Goal: Task Accomplishment & Management: Use online tool/utility

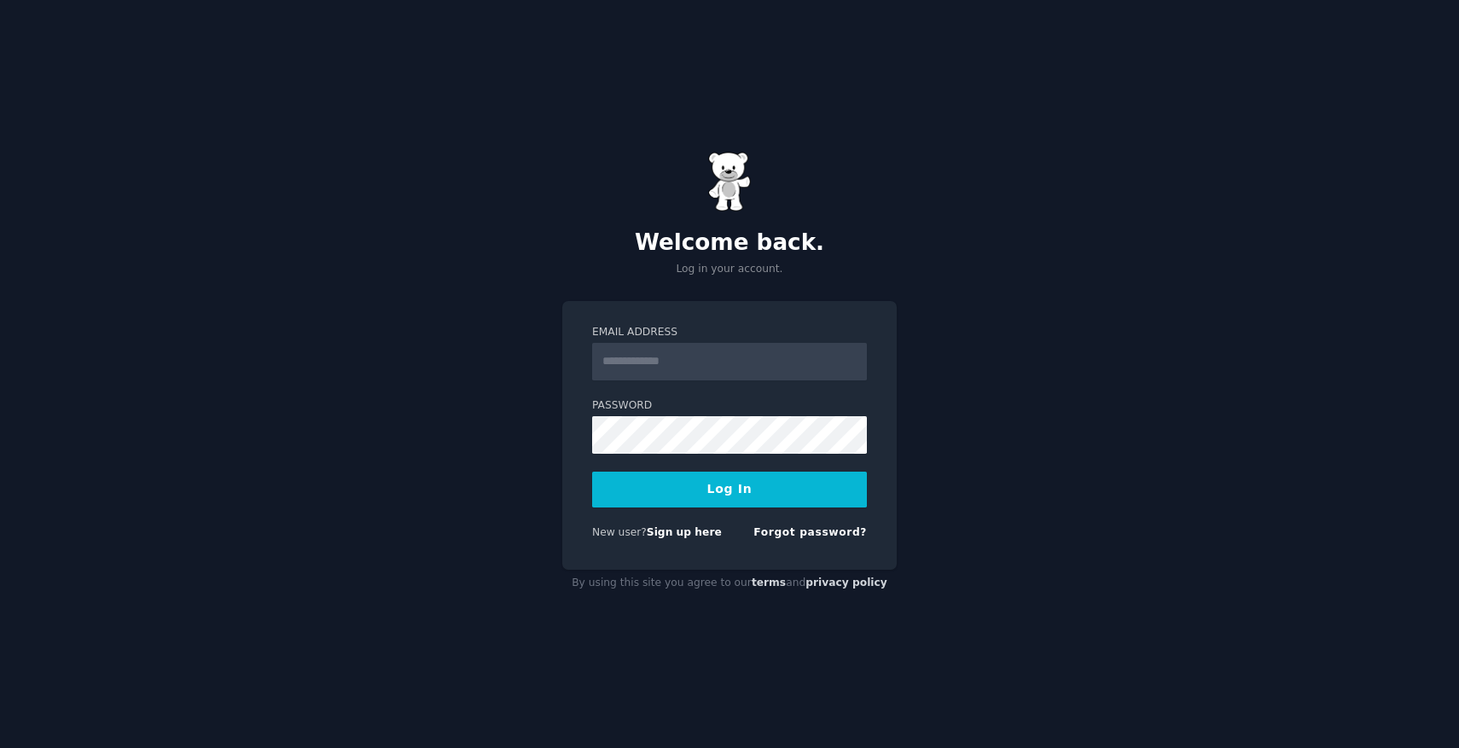
click at [725, 358] on input "Email Address" at bounding box center [729, 362] width 275 height 38
click at [685, 369] on input "Email Address" at bounding box center [729, 362] width 275 height 38
type input "**********"
click at [702, 497] on button "Log In" at bounding box center [729, 490] width 275 height 36
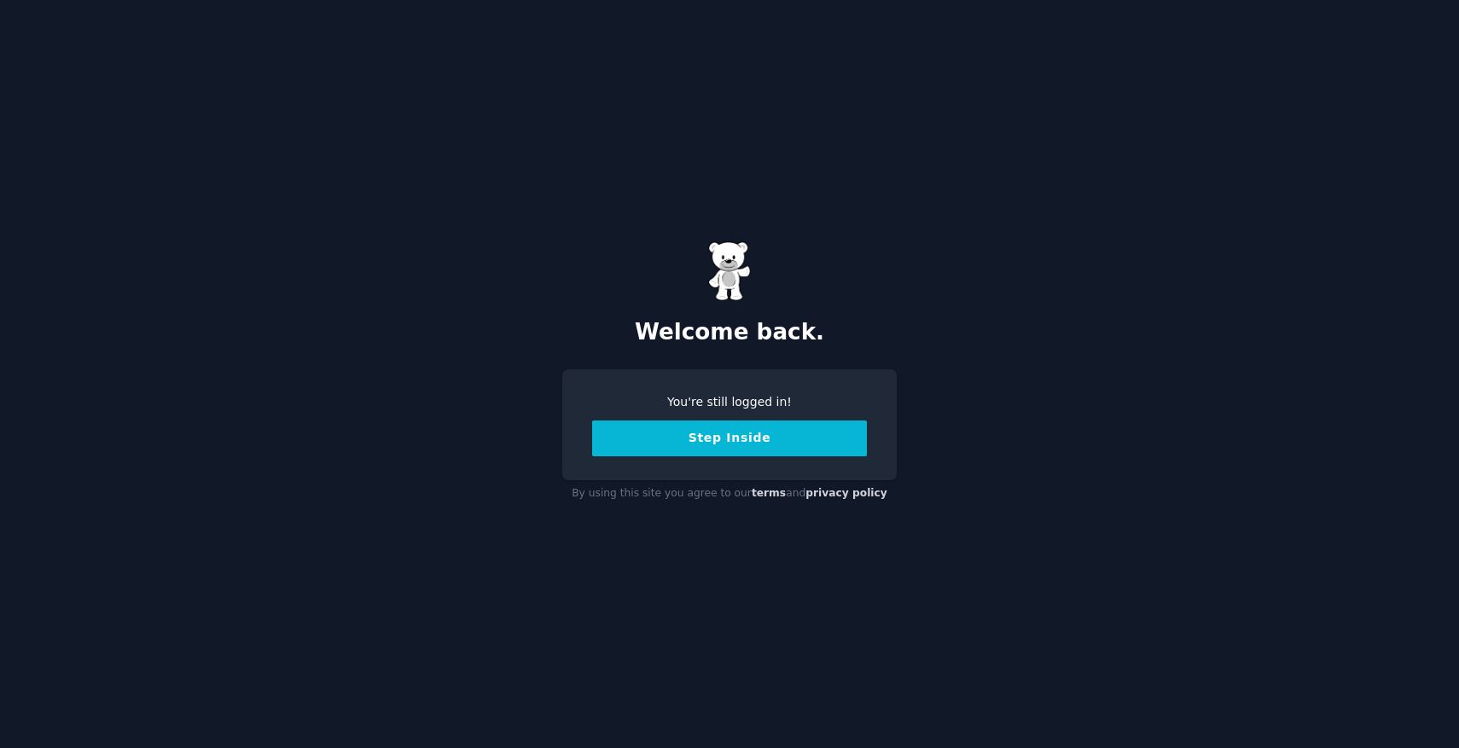
click at [703, 440] on button "Step Inside" at bounding box center [729, 439] width 275 height 36
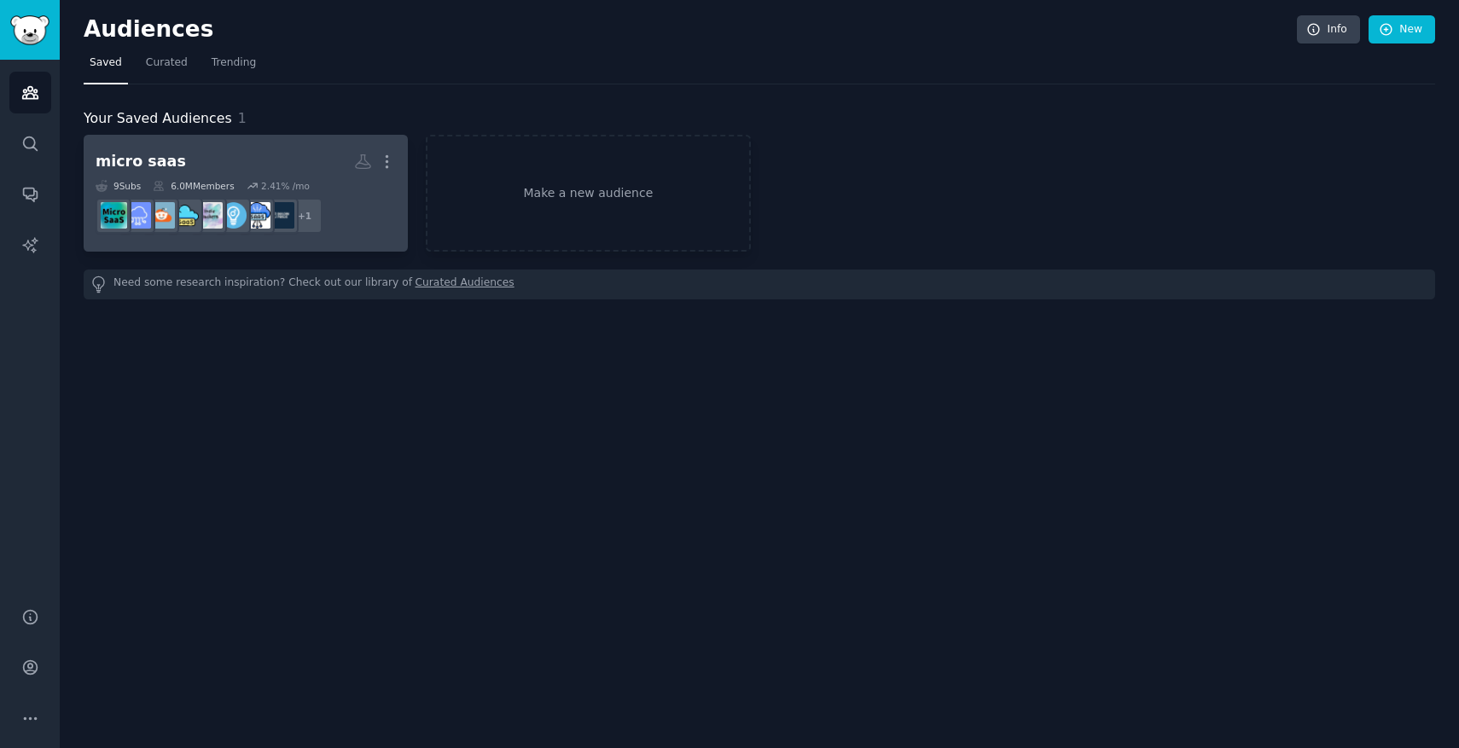
click at [184, 159] on h2 "micro saas Custom Audience More" at bounding box center [246, 162] width 300 height 30
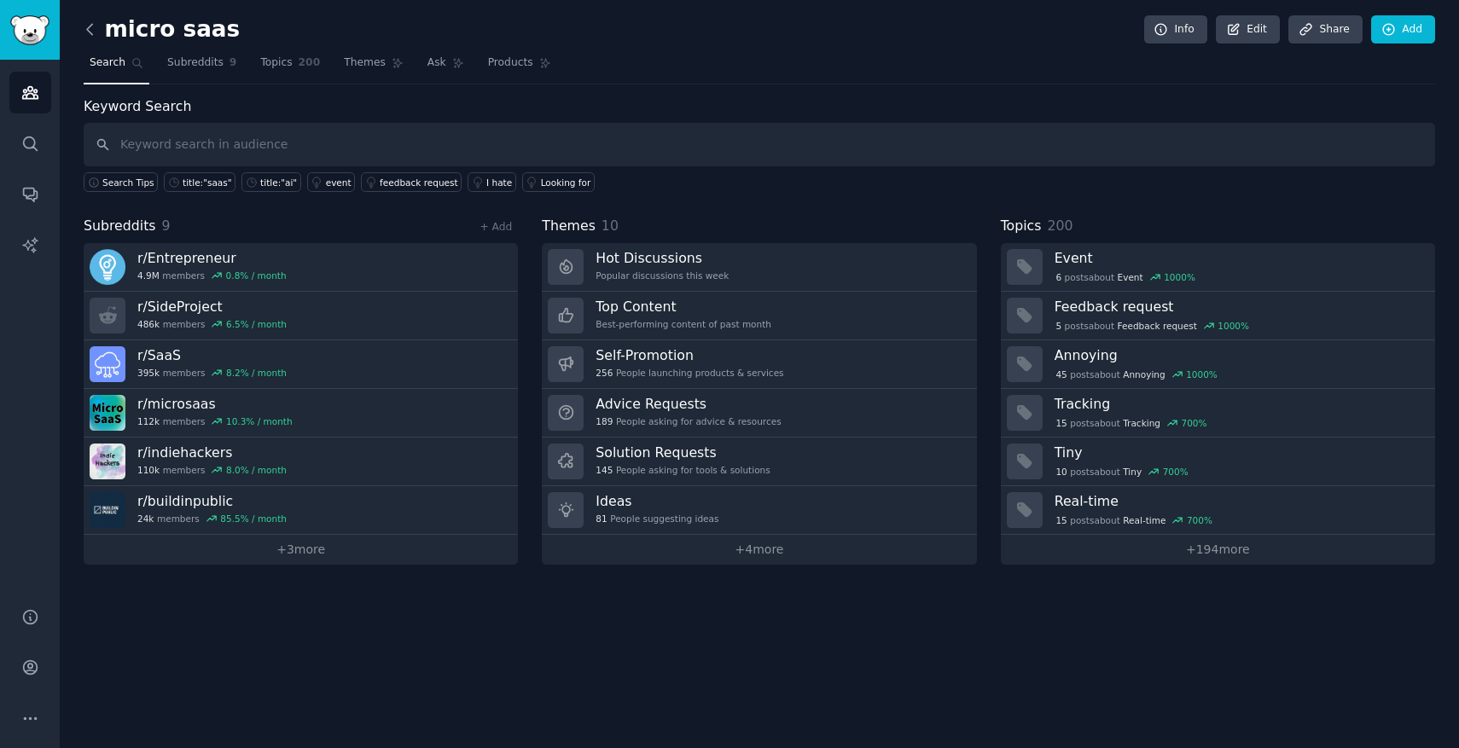
click at [90, 34] on icon at bounding box center [90, 29] width 18 height 18
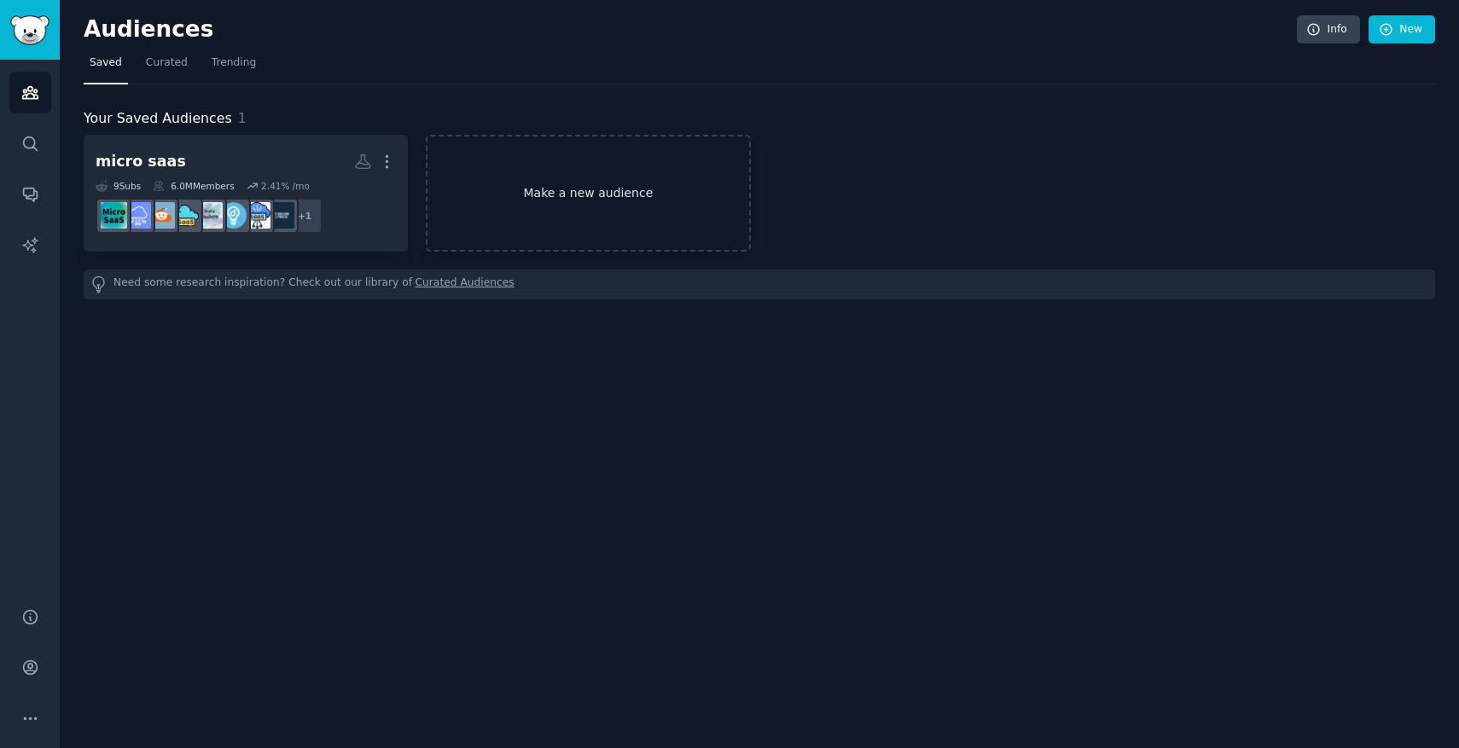
click at [584, 201] on link "Make a new audience" at bounding box center [588, 193] width 324 height 117
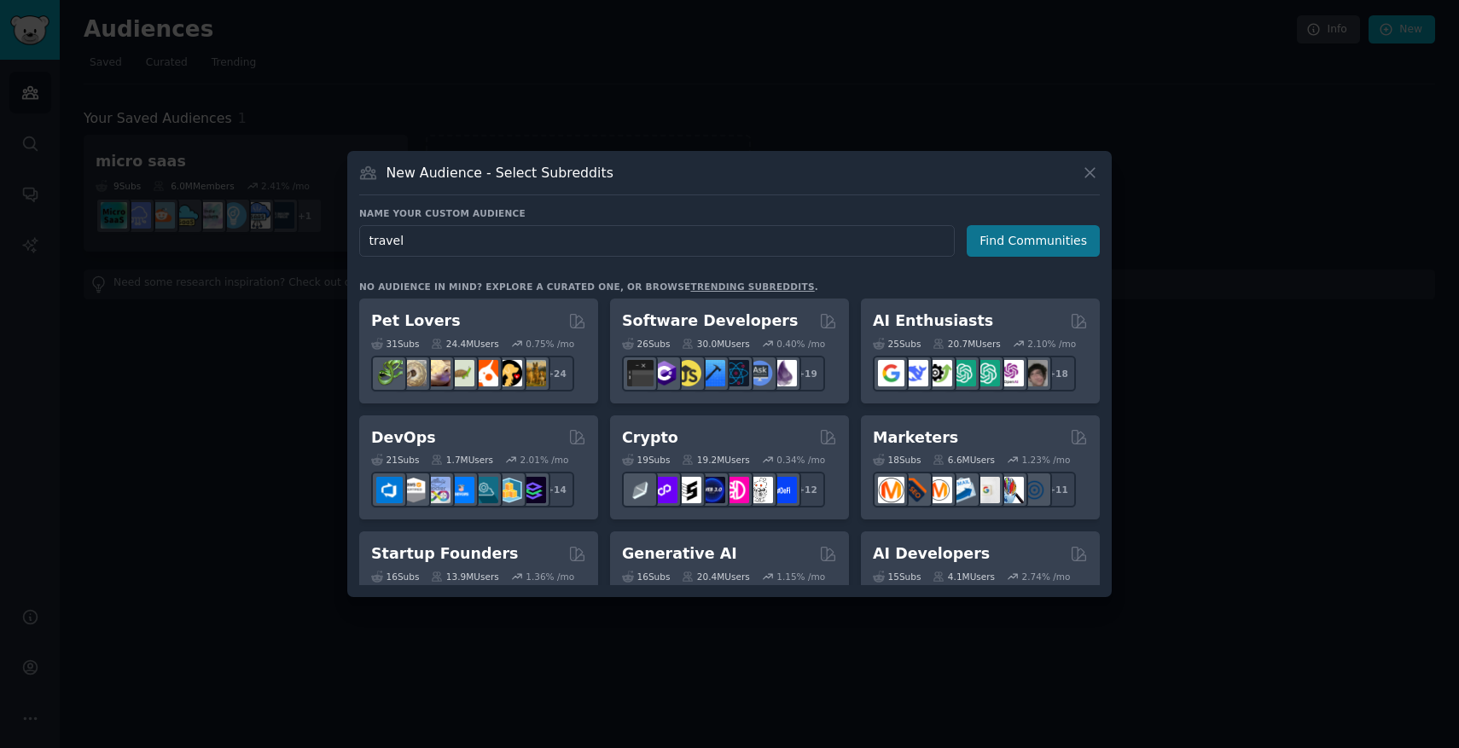
type input "travel"
click at [1029, 240] on button "Find Communities" at bounding box center [1033, 241] width 133 height 32
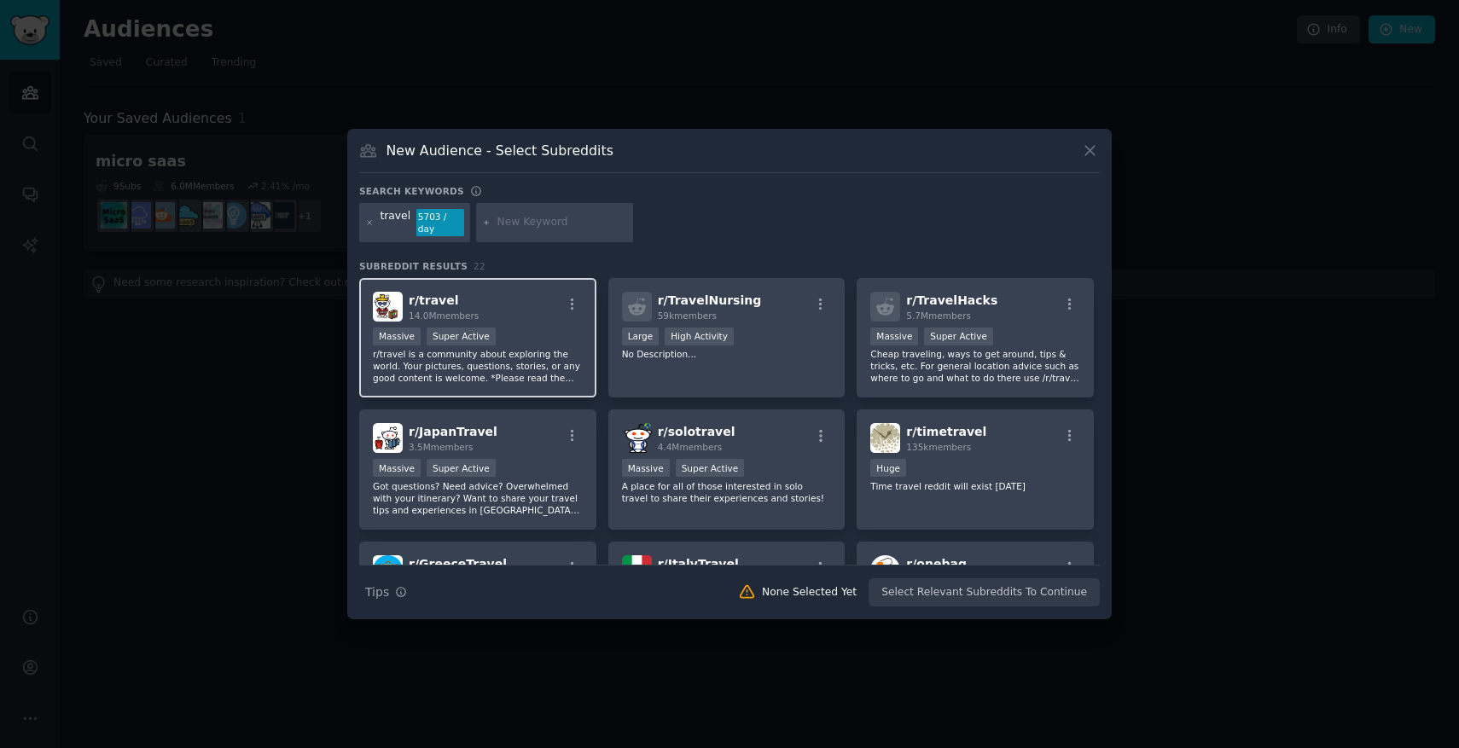
click at [523, 302] on div "r/ travel 14.0M members" at bounding box center [478, 307] width 210 height 30
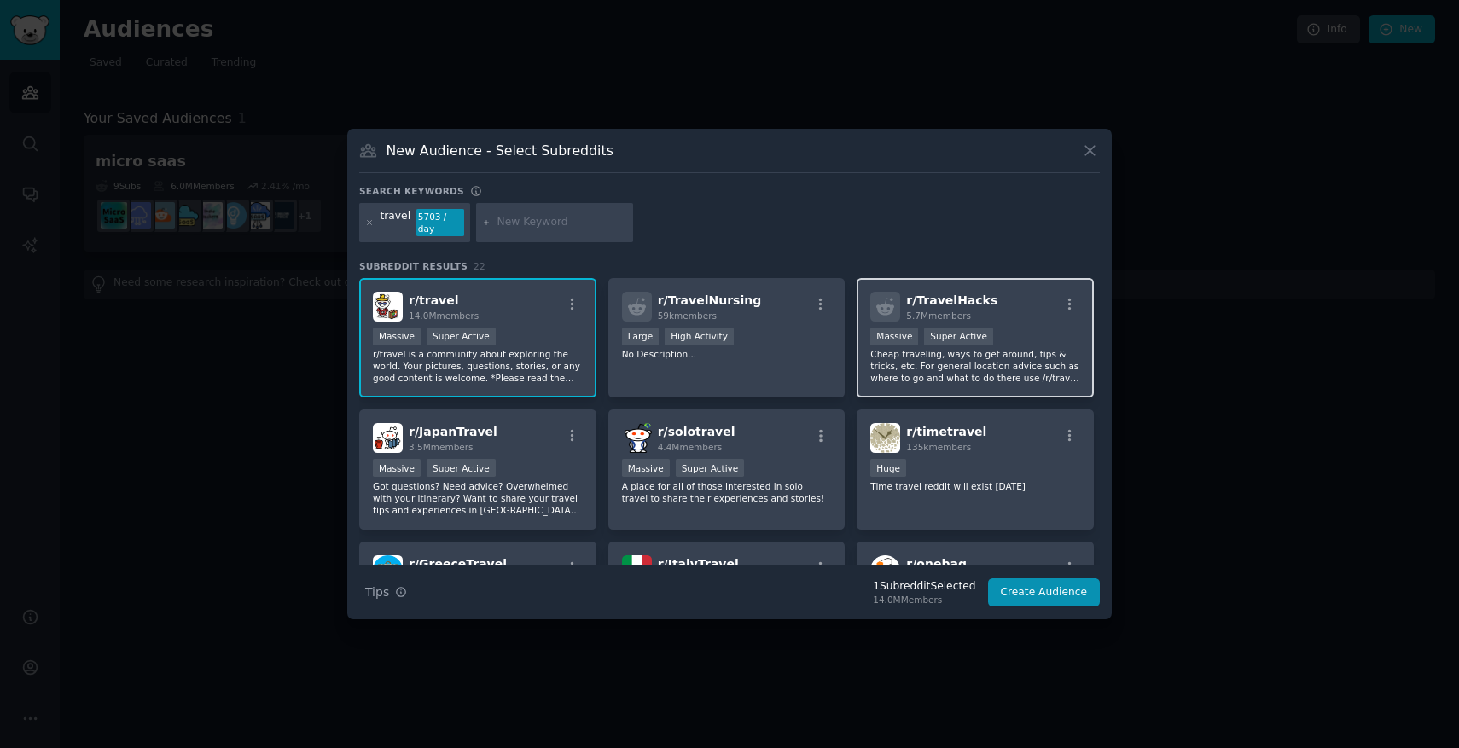
click at [985, 303] on div "r/ TravelHacks 5.7M members" at bounding box center [975, 307] width 210 height 30
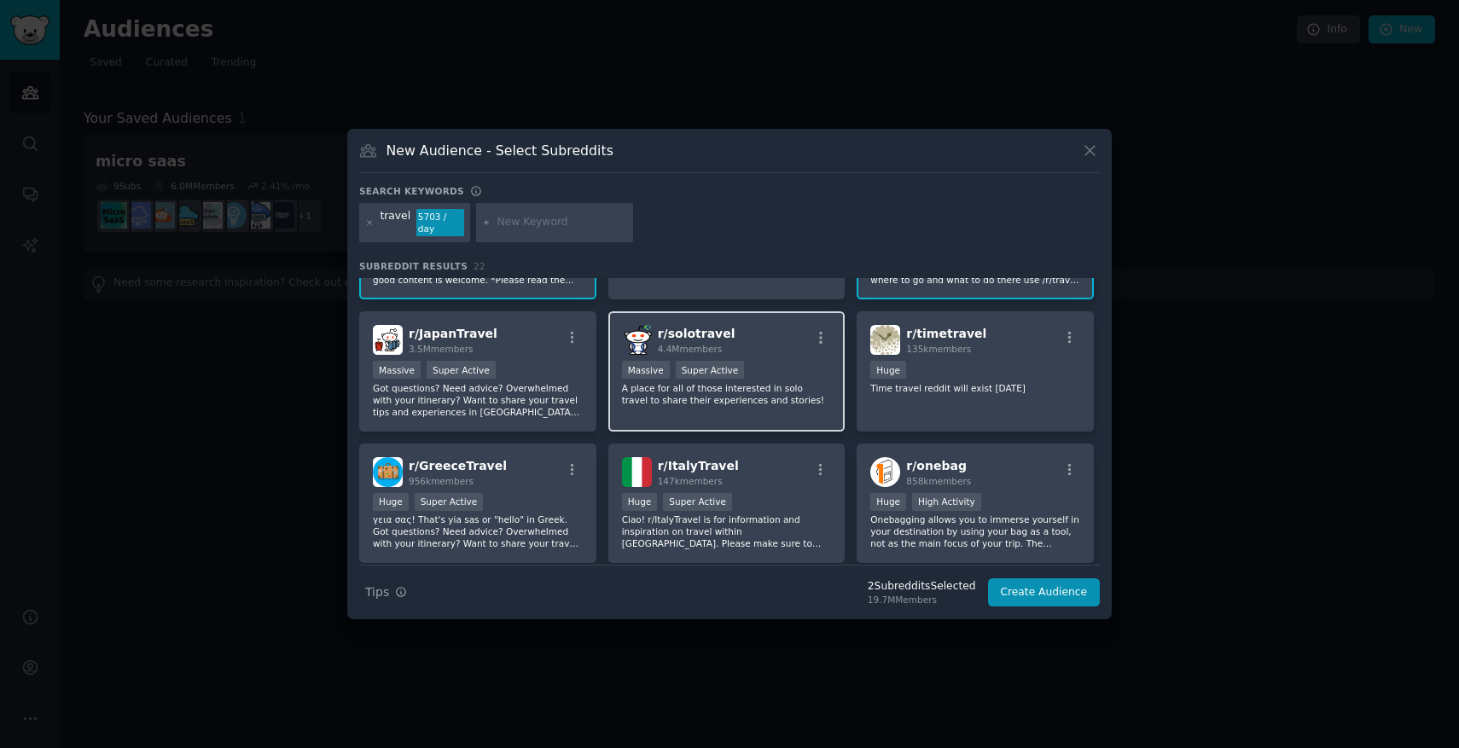
scroll to position [101, 0]
click at [791, 343] on div "r/ solotravel 4.4M members" at bounding box center [727, 338] width 210 height 30
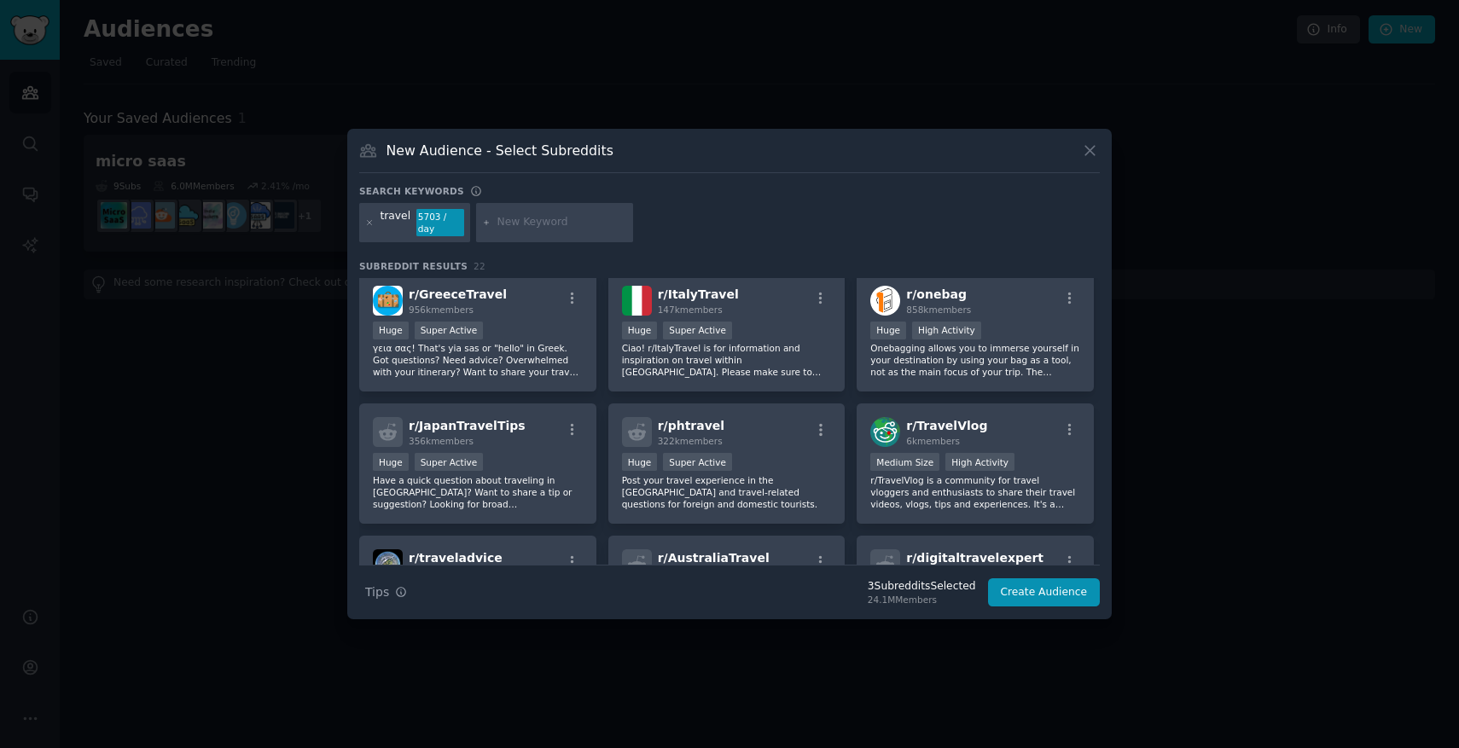
scroll to position [271, 0]
click at [1035, 308] on div "r/ onebag 858k members" at bounding box center [975, 299] width 210 height 30
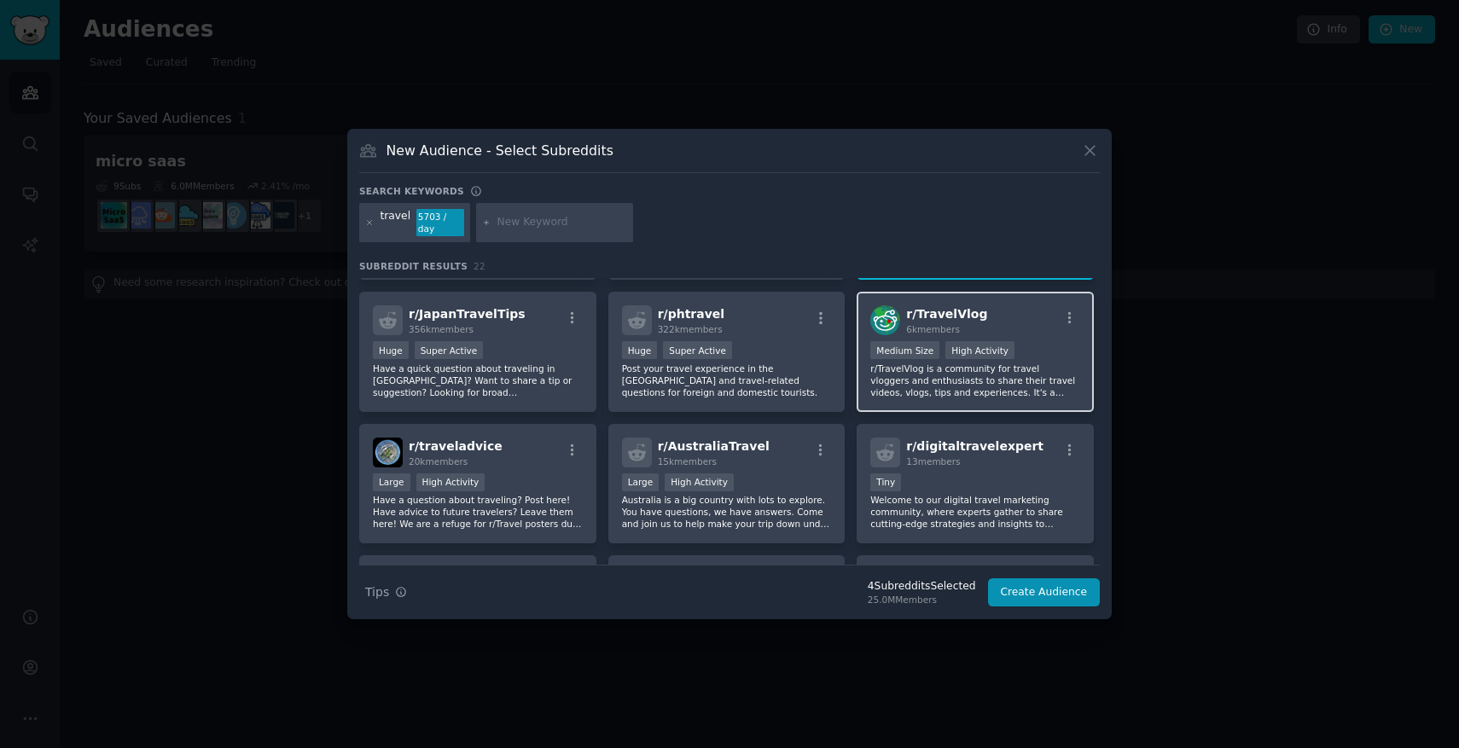
scroll to position [400, 0]
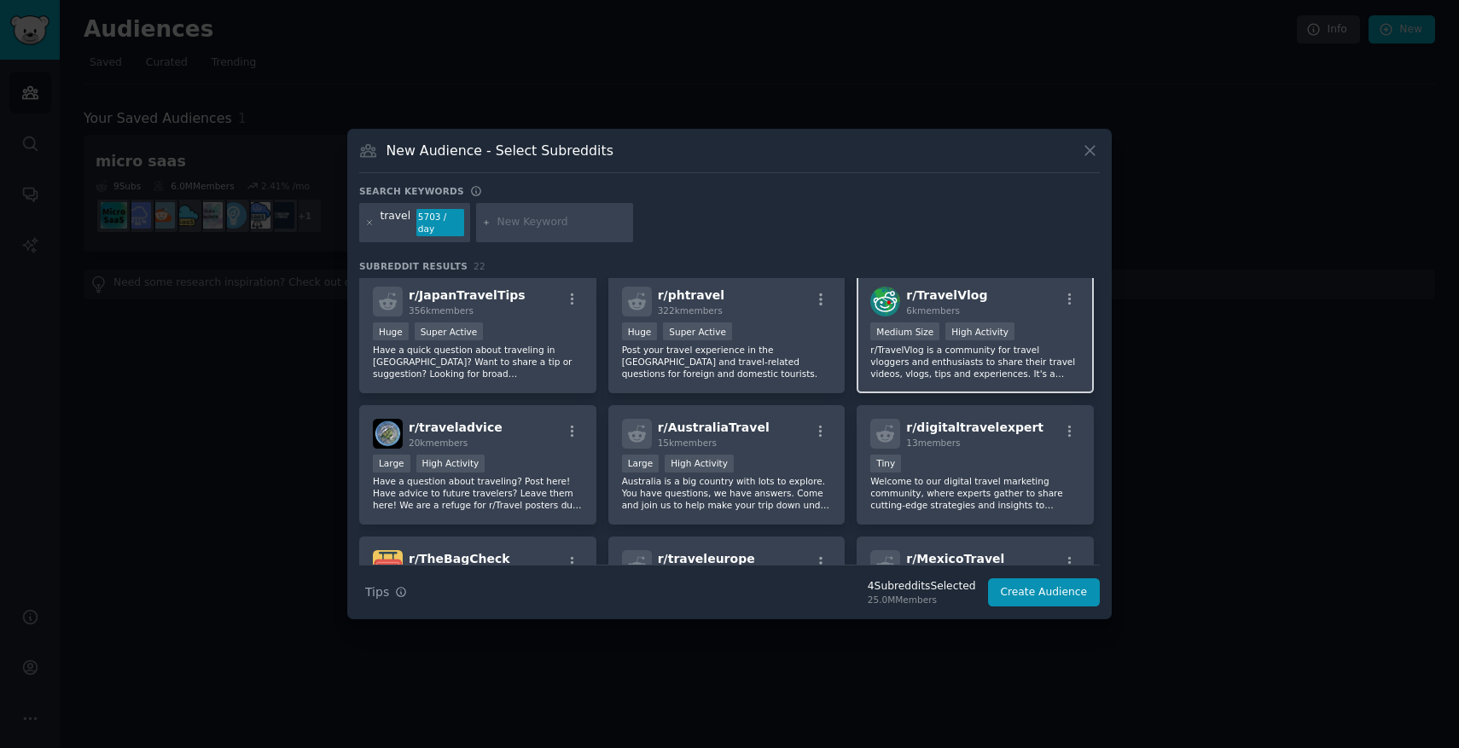
click at [1018, 311] on div "r/ TravelVlog 6k members" at bounding box center [975, 302] width 210 height 30
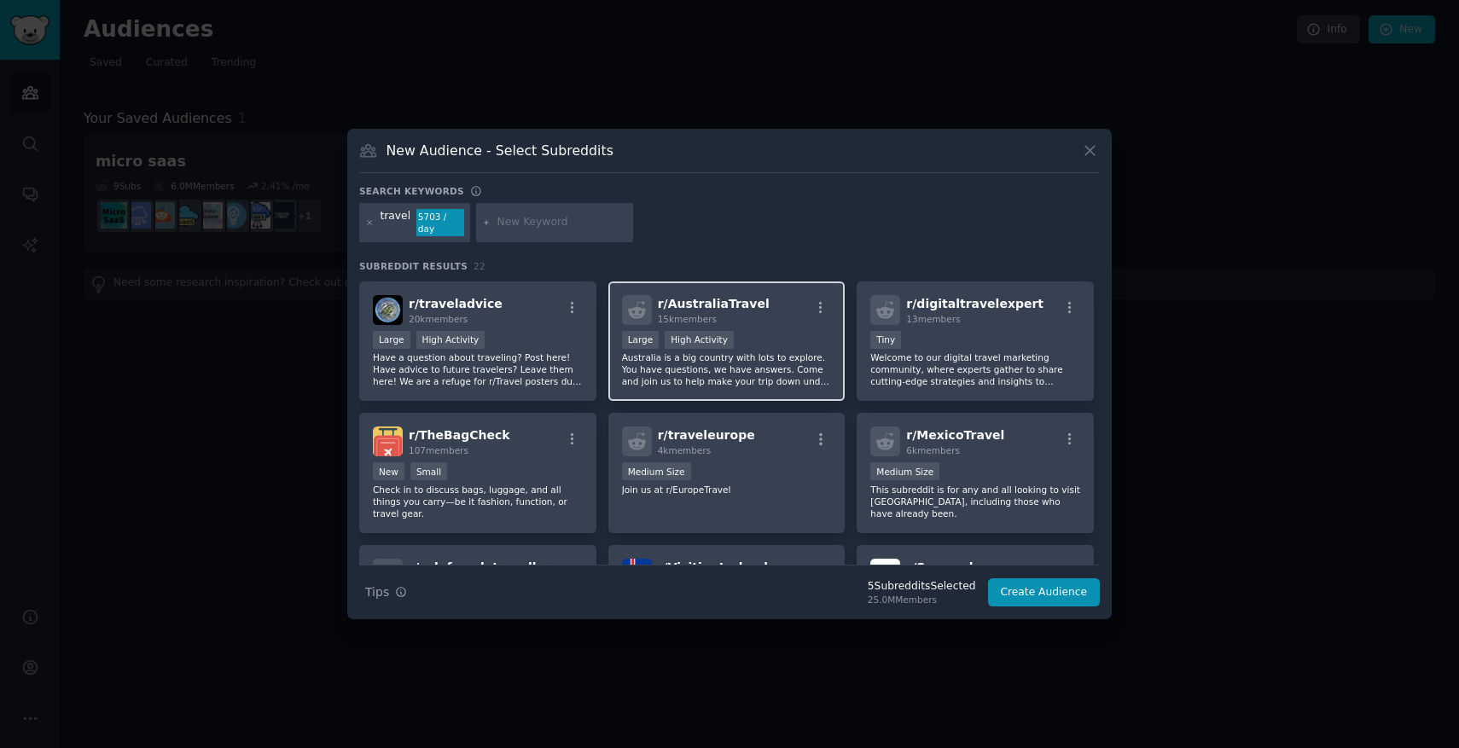
scroll to position [529, 0]
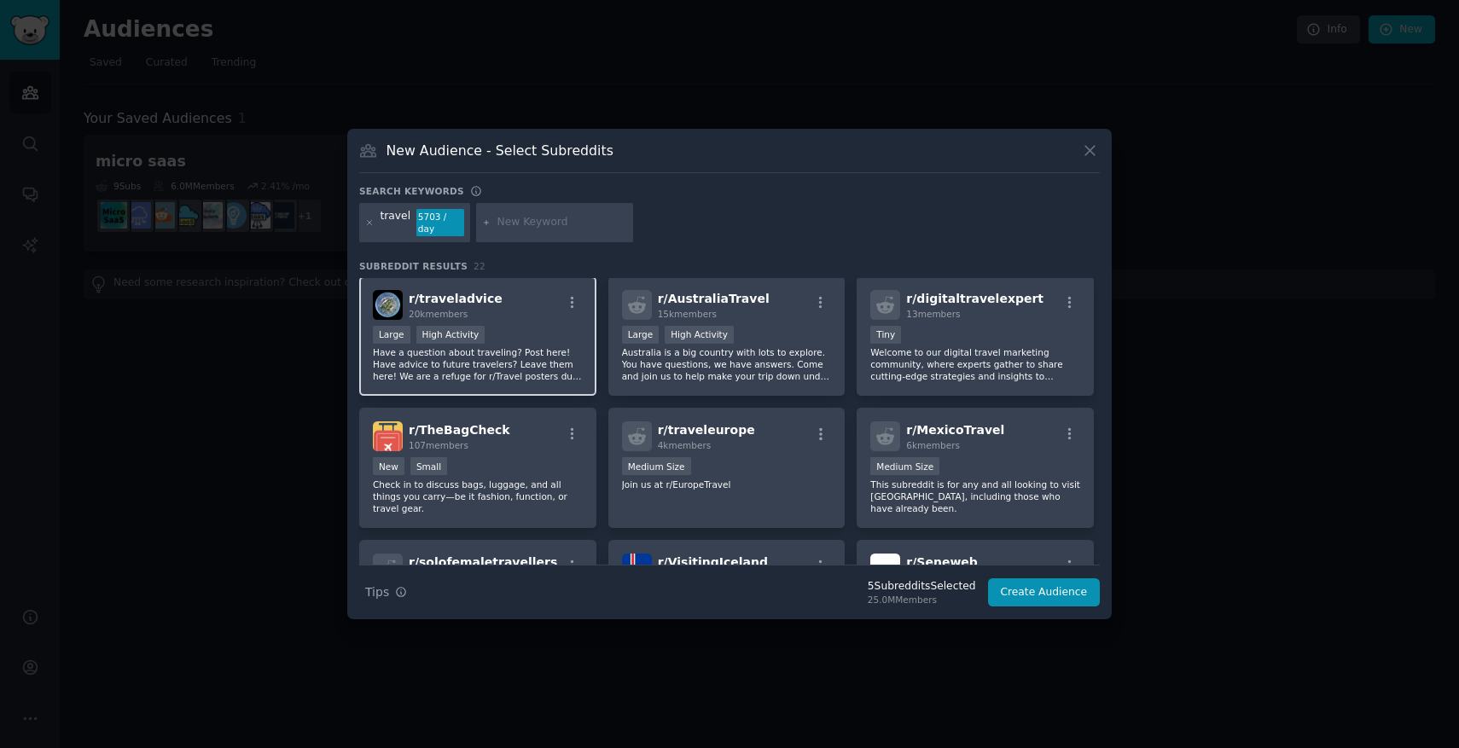
click at [536, 312] on div "r/ traveladvice 20k members" at bounding box center [478, 305] width 210 height 30
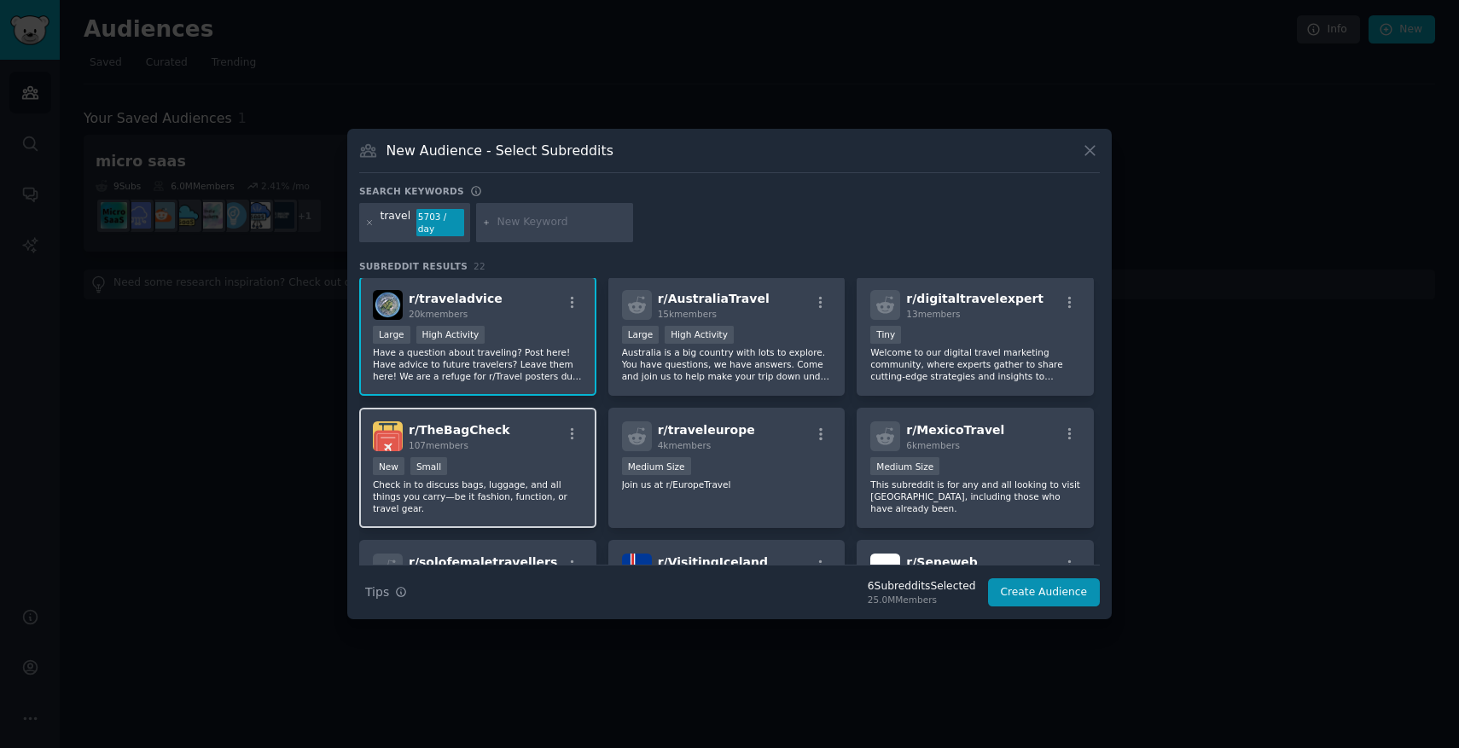
click at [529, 432] on div "r/ TheBagCheck 107 members" at bounding box center [478, 436] width 210 height 30
click at [1061, 596] on button "Create Audience" at bounding box center [1044, 592] width 113 height 29
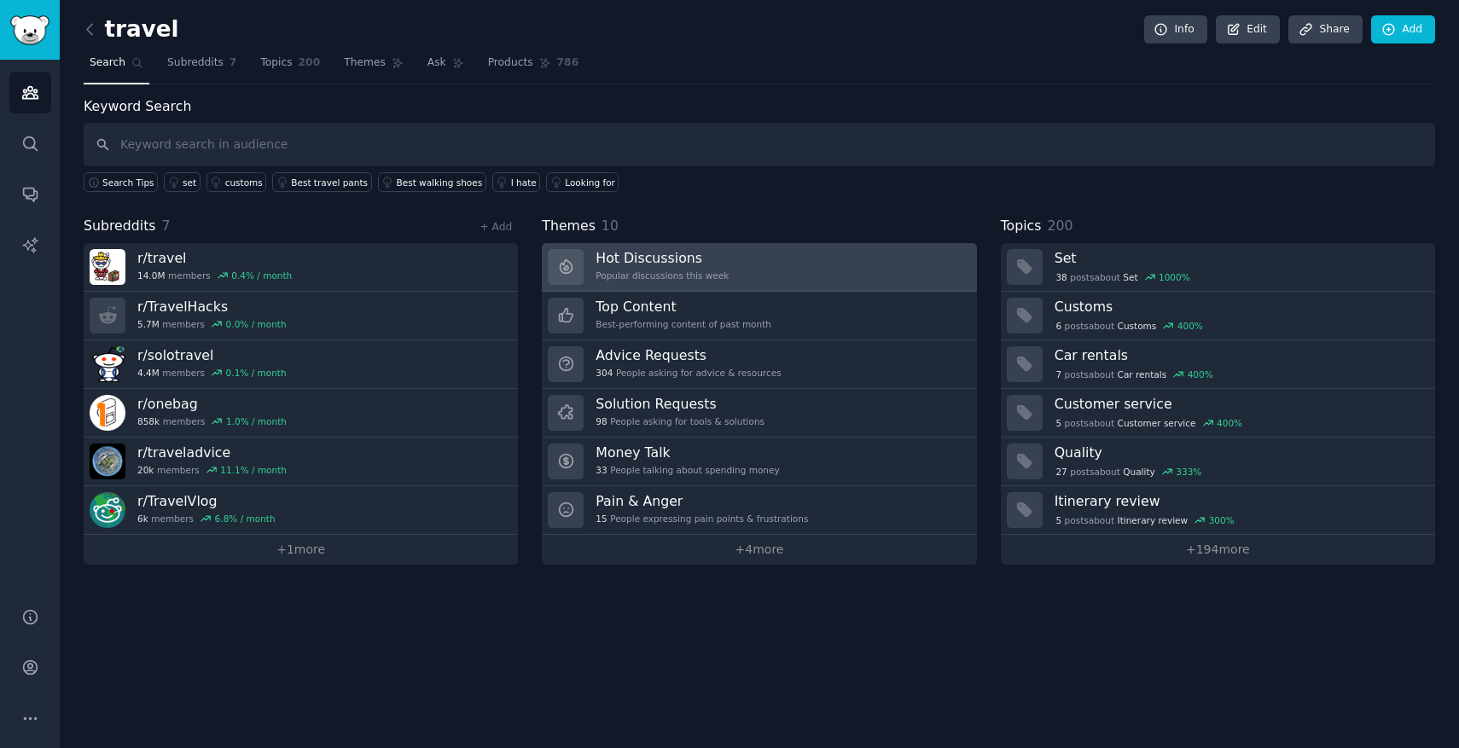
click at [789, 274] on link "Hot Discussions Popular discussions this week" at bounding box center [759, 267] width 434 height 49
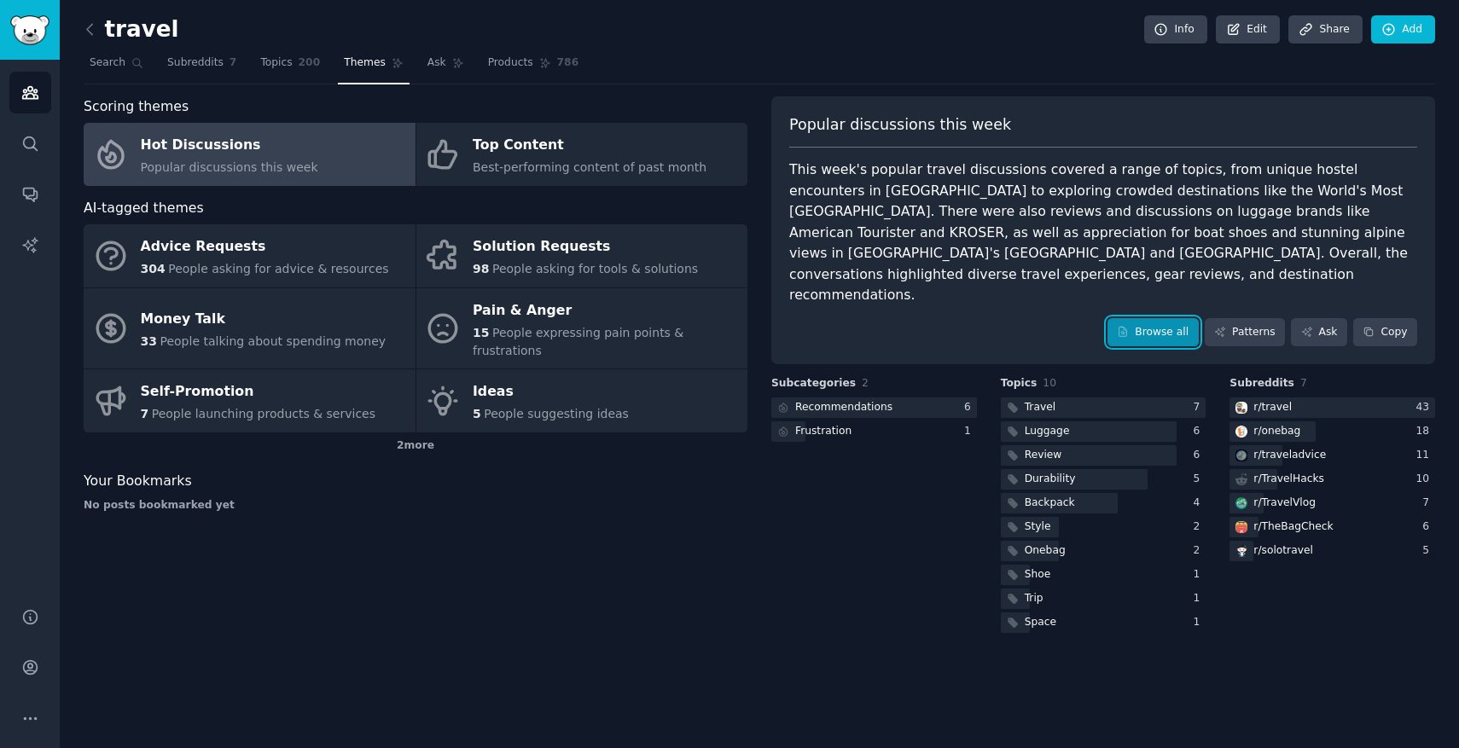
click at [1160, 318] on link "Browse all" at bounding box center [1152, 332] width 91 height 29
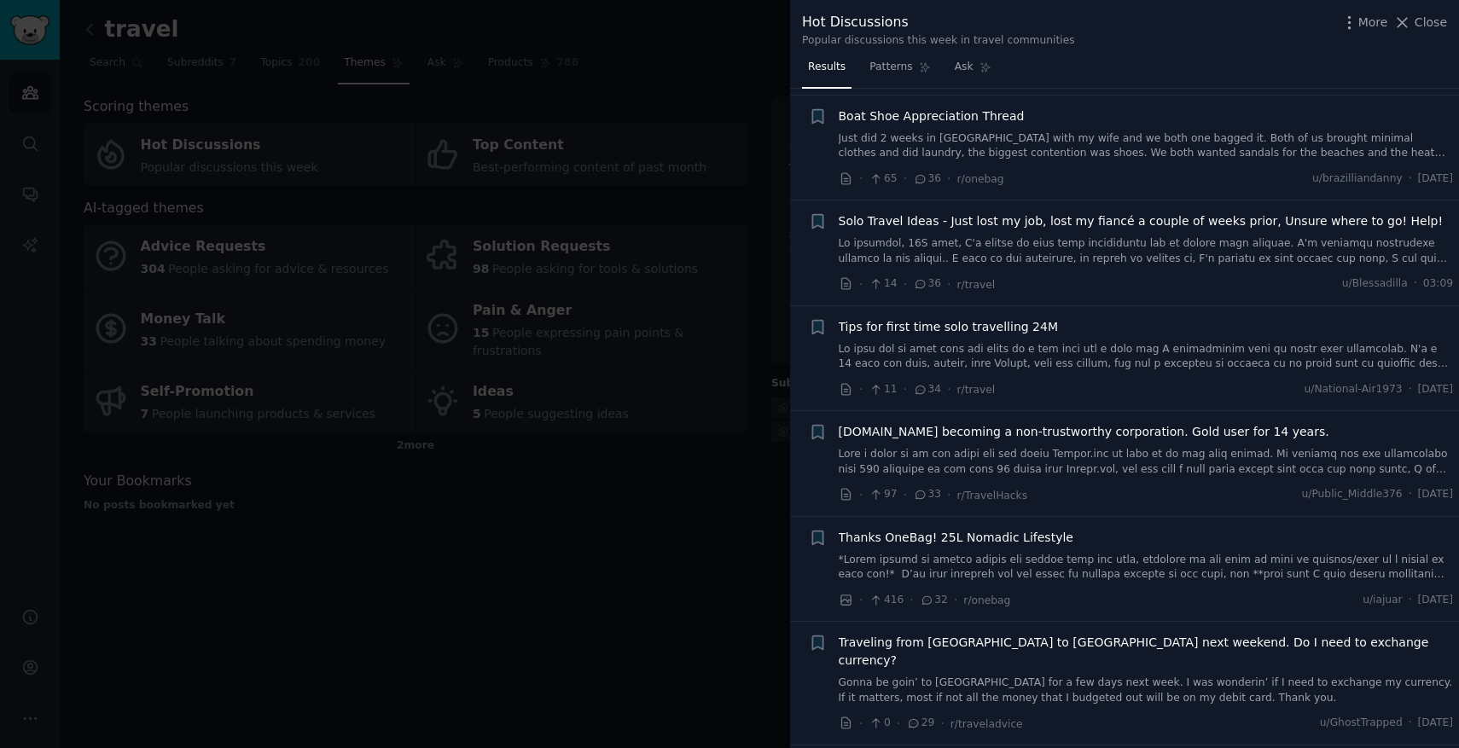
scroll to position [2186, 0]
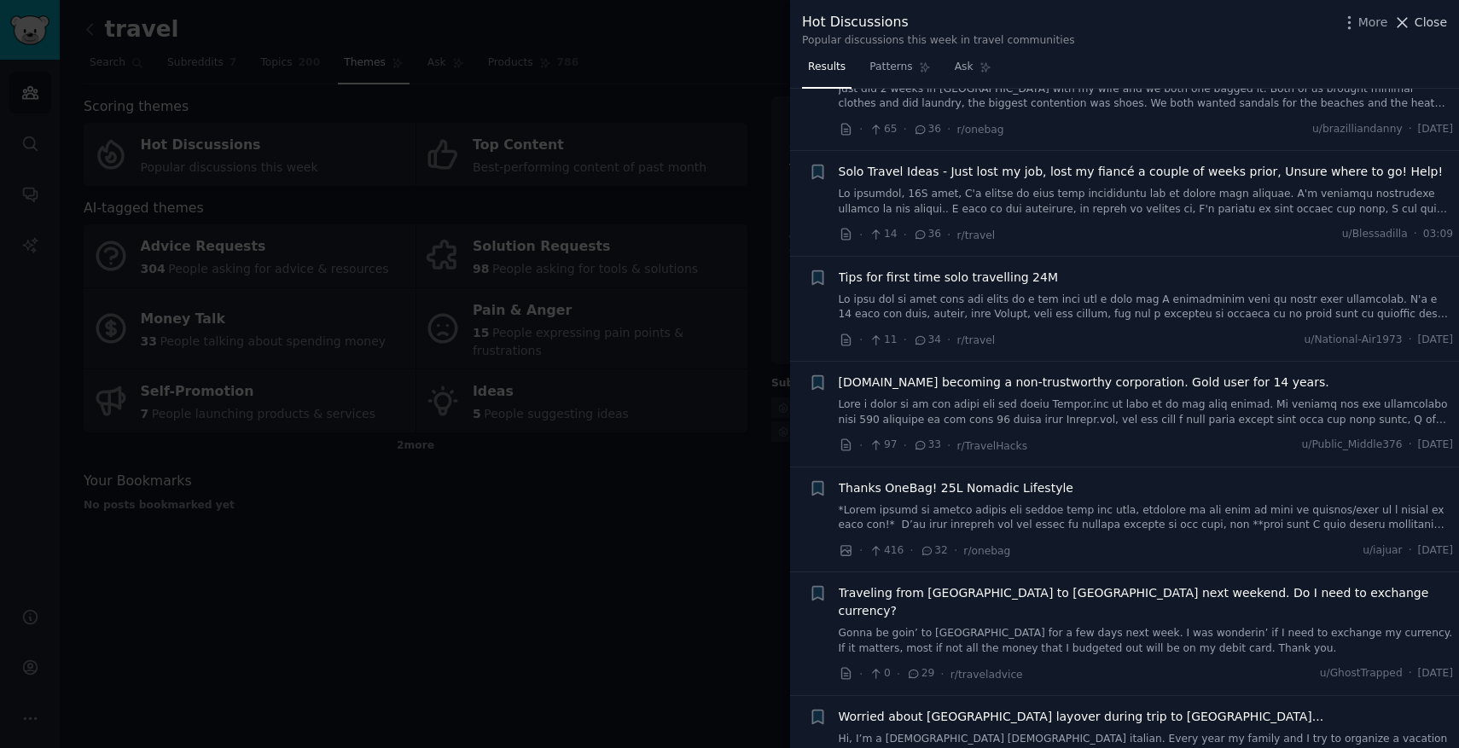
click at [1427, 22] on span "Close" at bounding box center [1431, 23] width 32 height 18
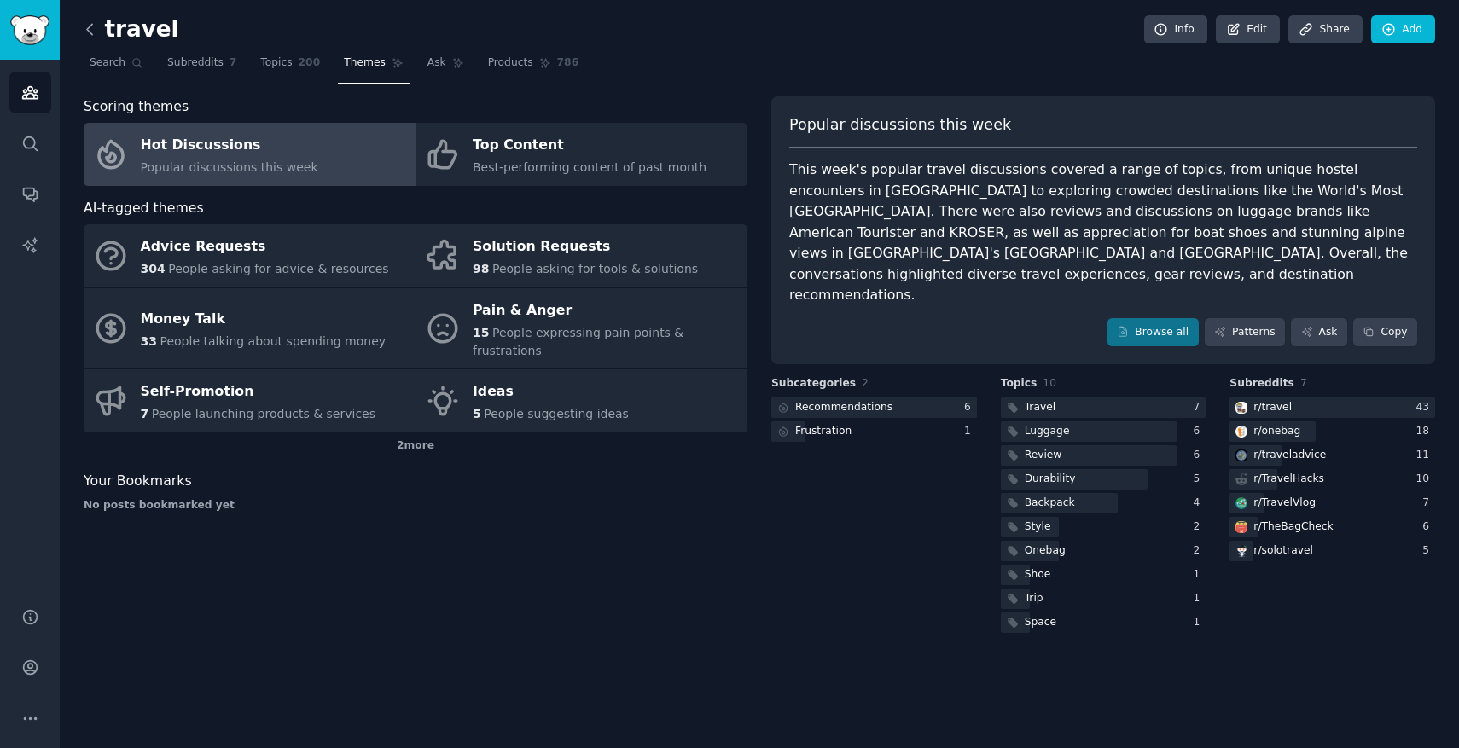
click at [86, 32] on icon at bounding box center [90, 29] width 18 height 18
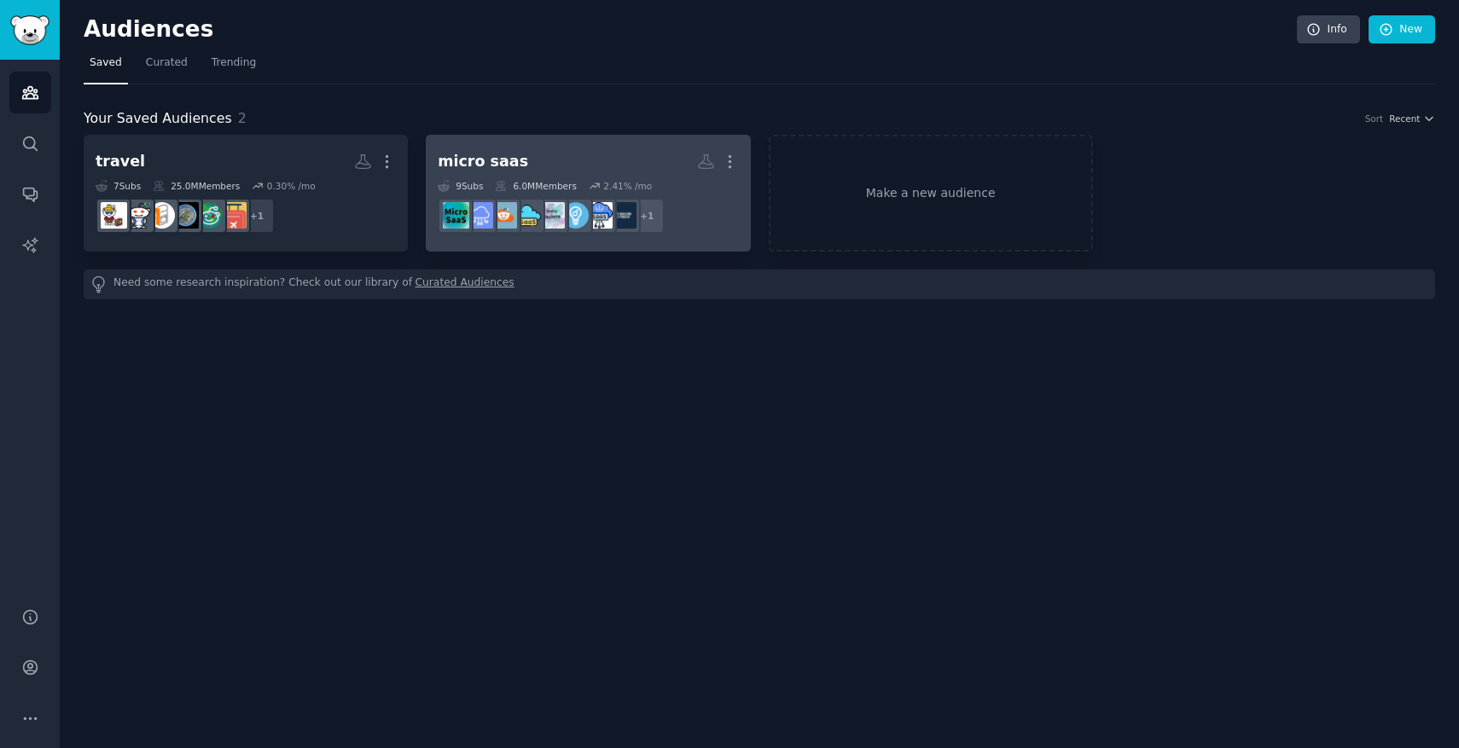
click at [583, 147] on h2 "micro saas More" at bounding box center [588, 162] width 300 height 30
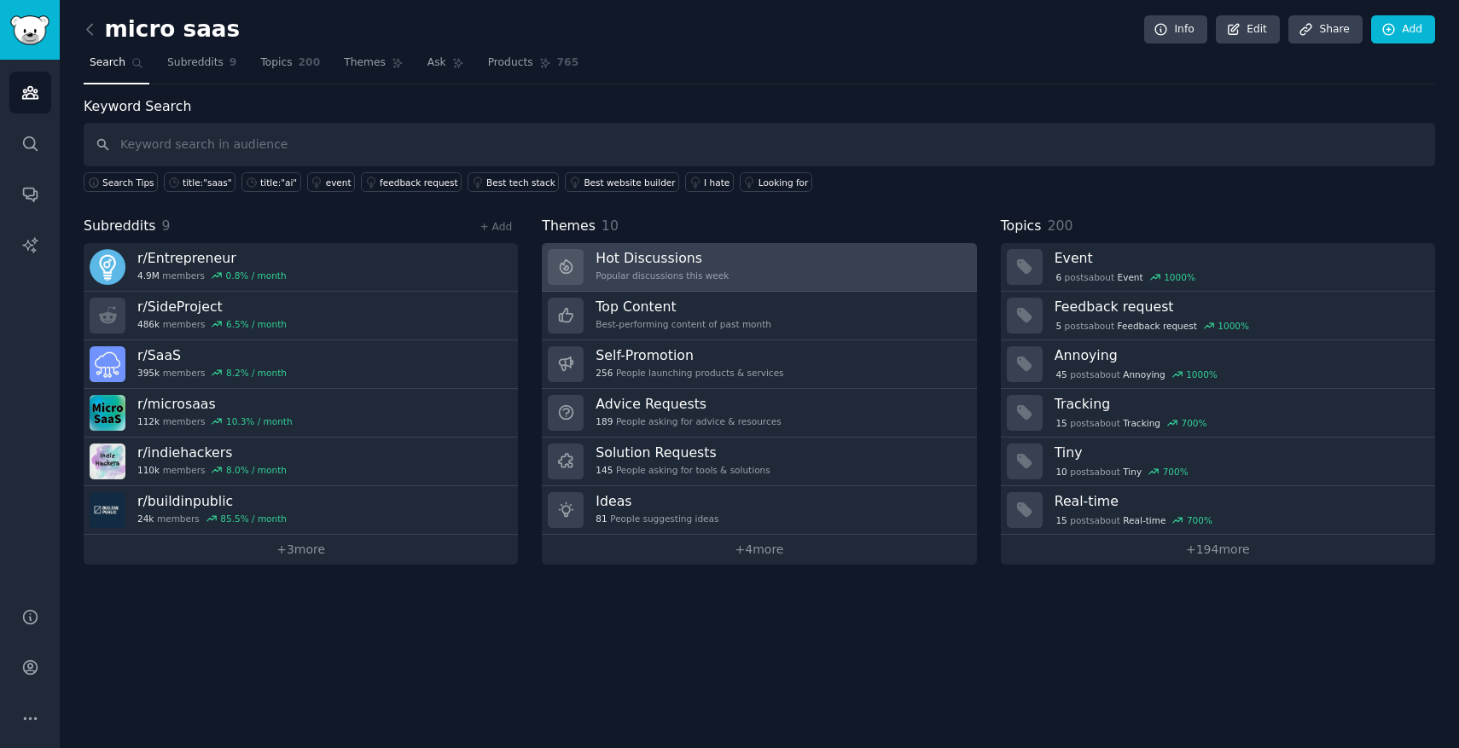
click at [746, 269] on link "Hot Discussions Popular discussions this week" at bounding box center [759, 267] width 434 height 49
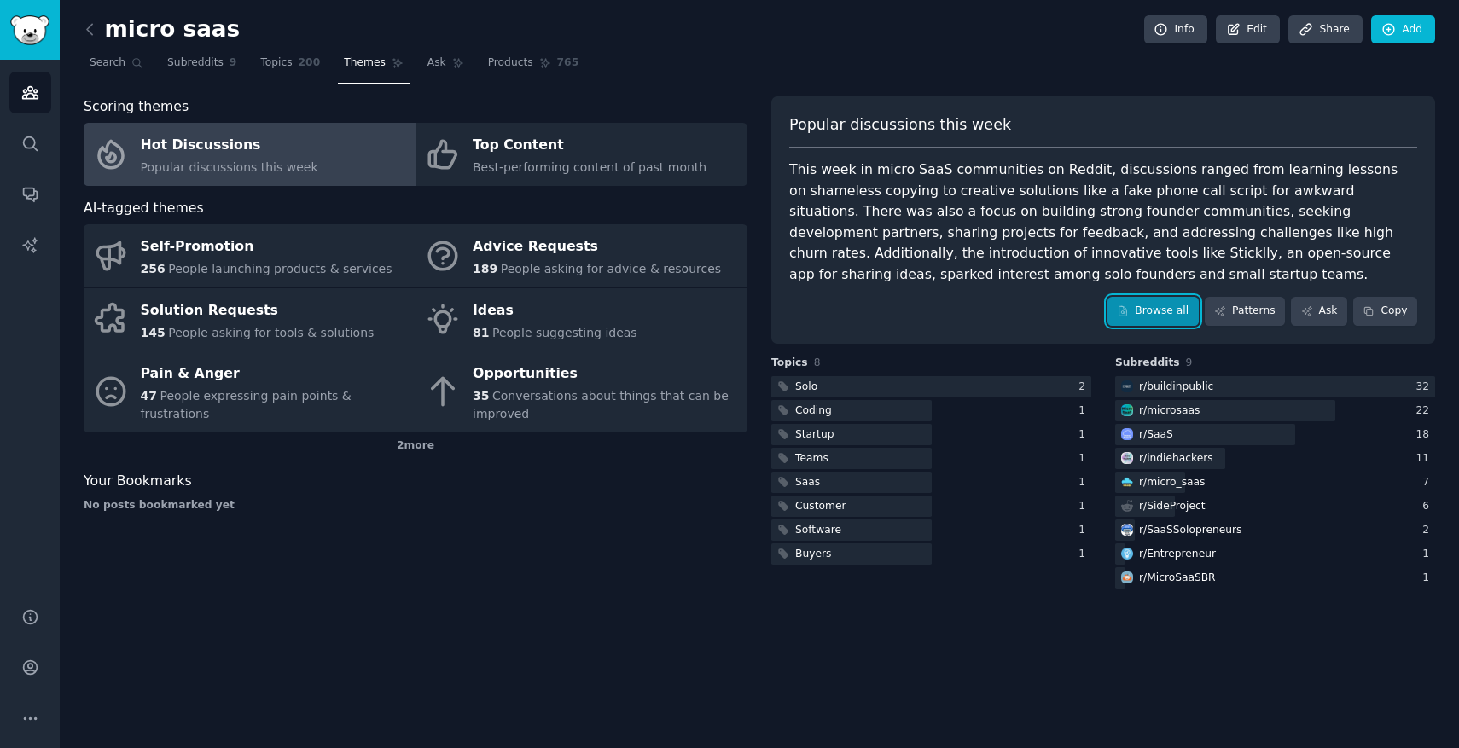
click at [1155, 306] on link "Browse all" at bounding box center [1152, 311] width 91 height 29
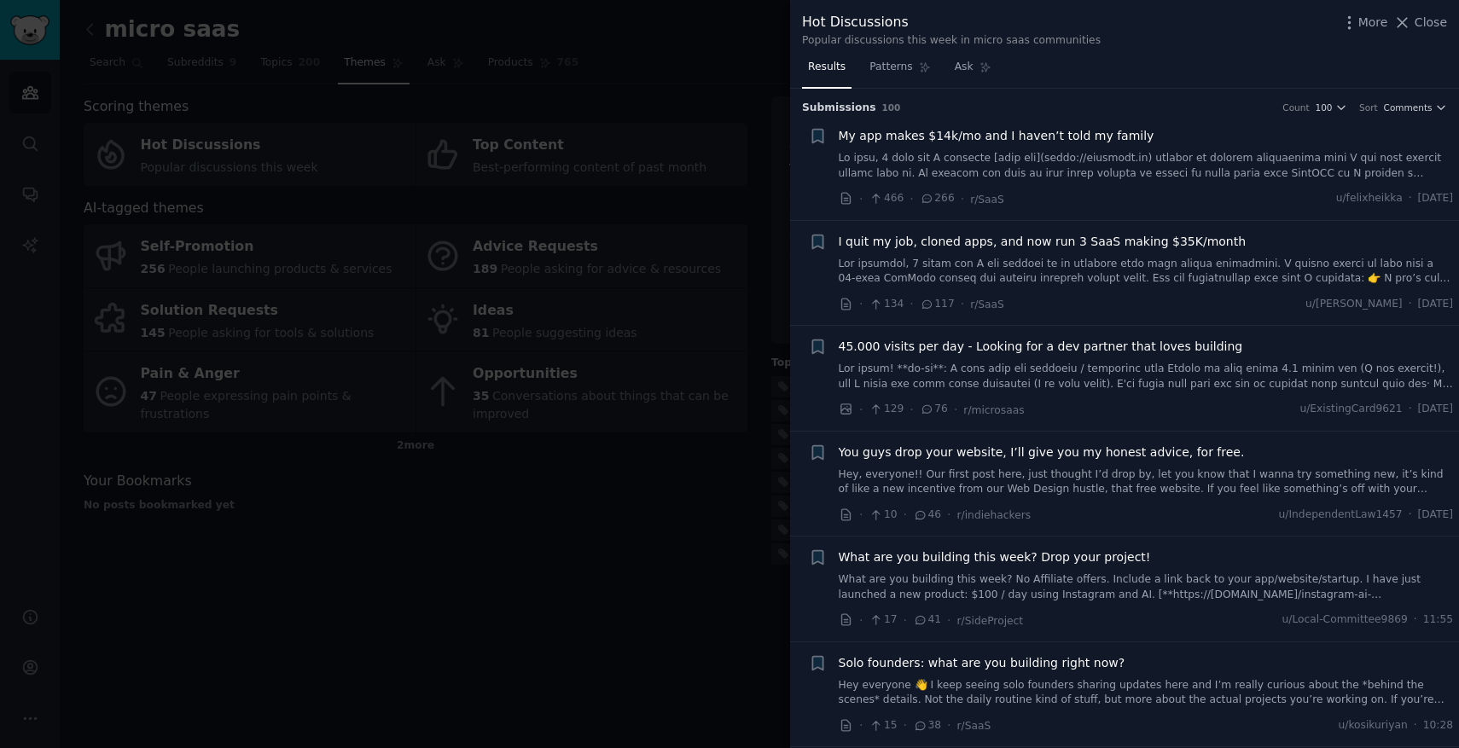
click at [1074, 271] on link at bounding box center [1146, 272] width 615 height 30
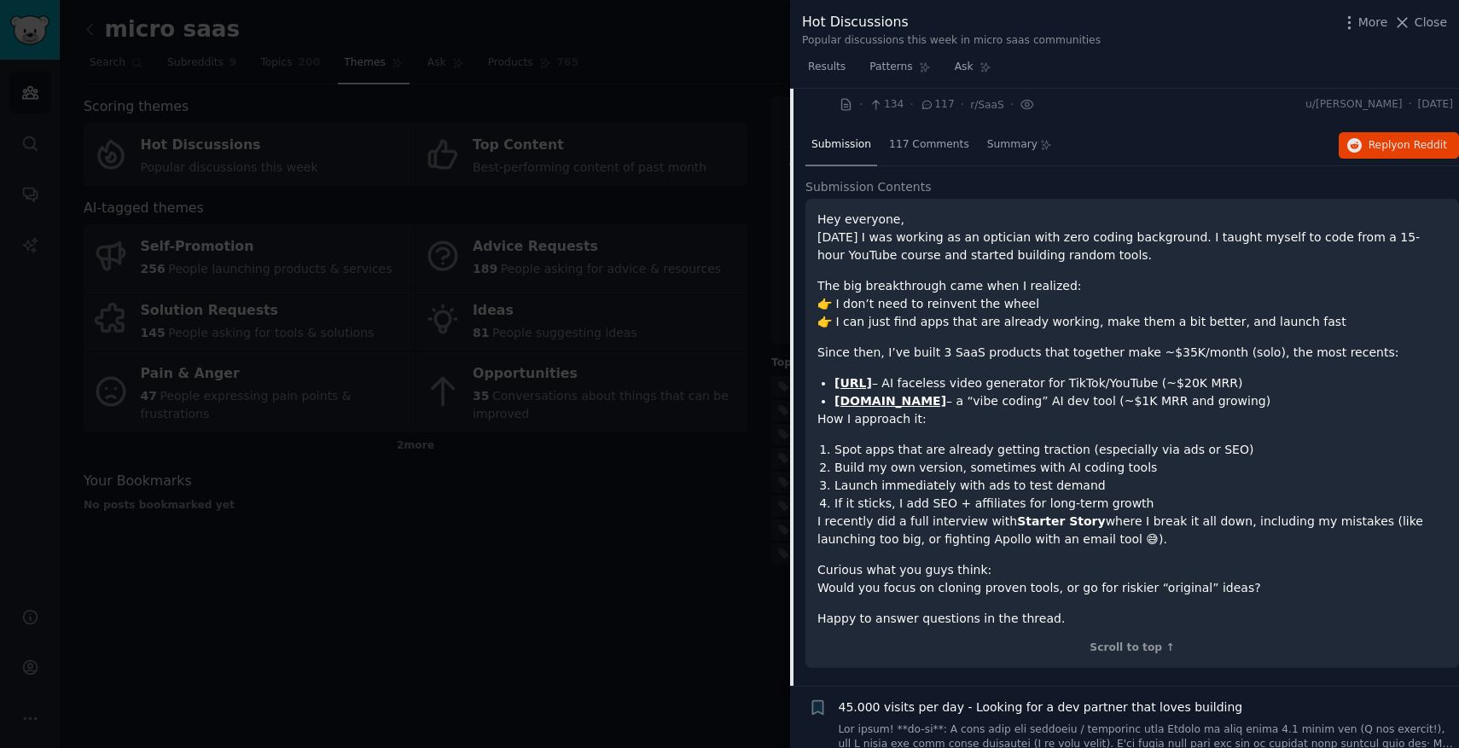
scroll to position [204, 0]
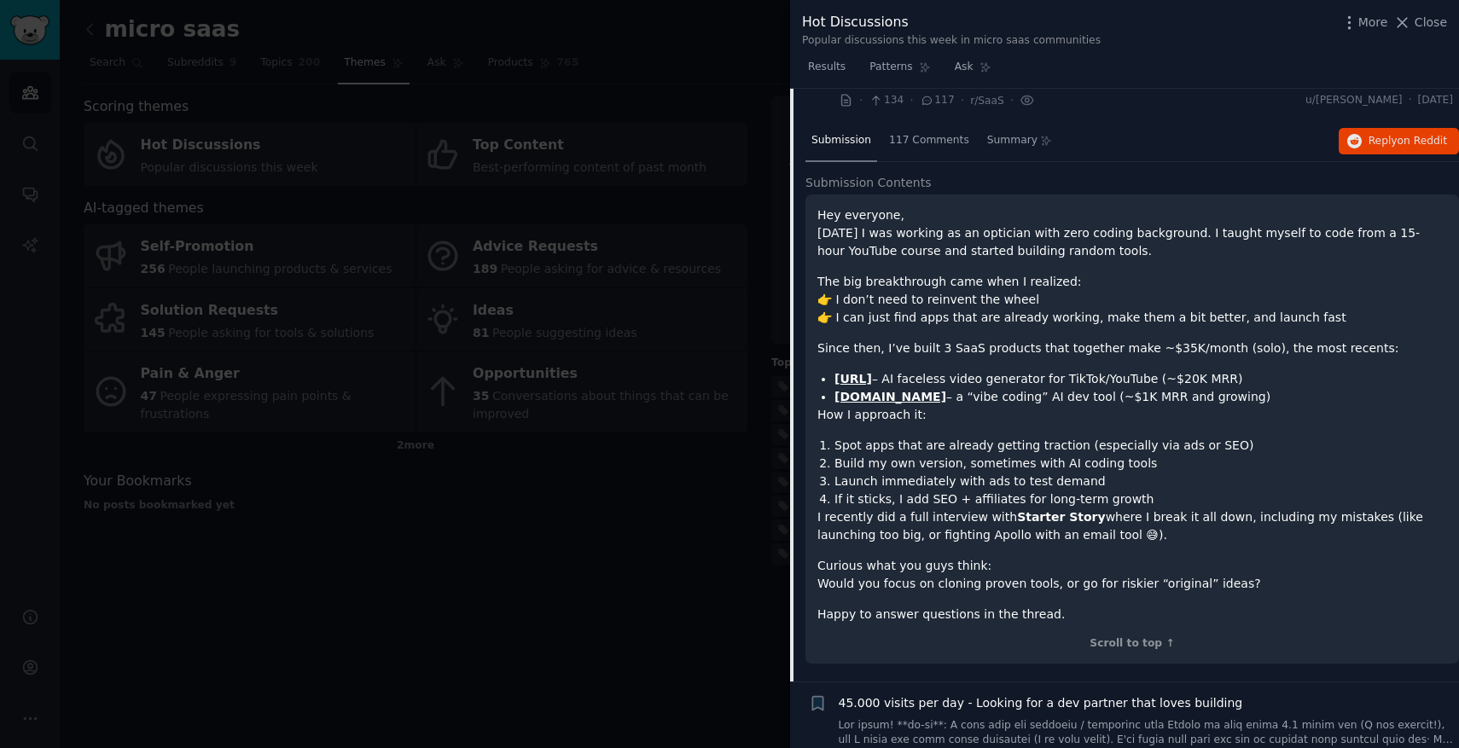
click at [871, 379] on strong "StoryShort.ai" at bounding box center [853, 379] width 38 height 14
click at [881, 398] on strong "Capacity.so" at bounding box center [890, 397] width 112 height 14
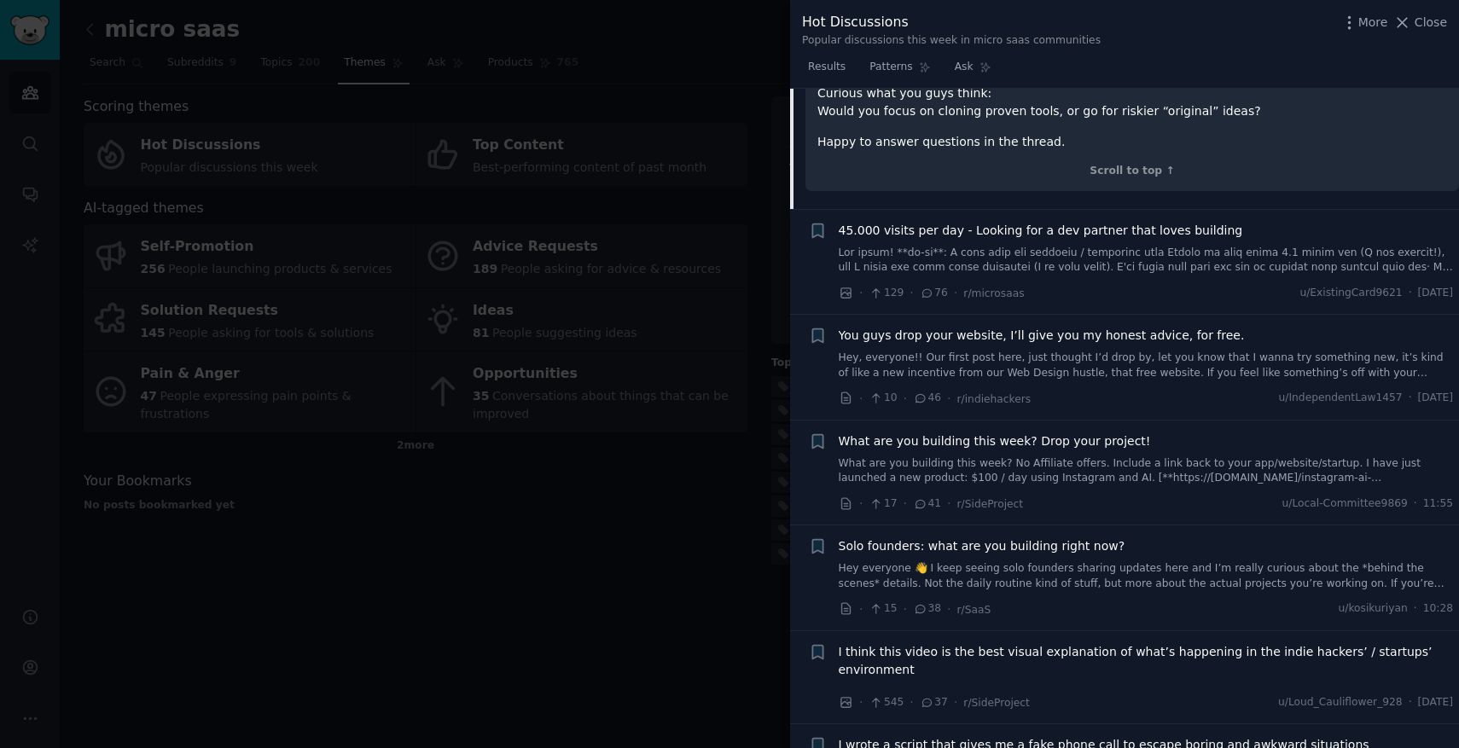
scroll to position [687, 0]
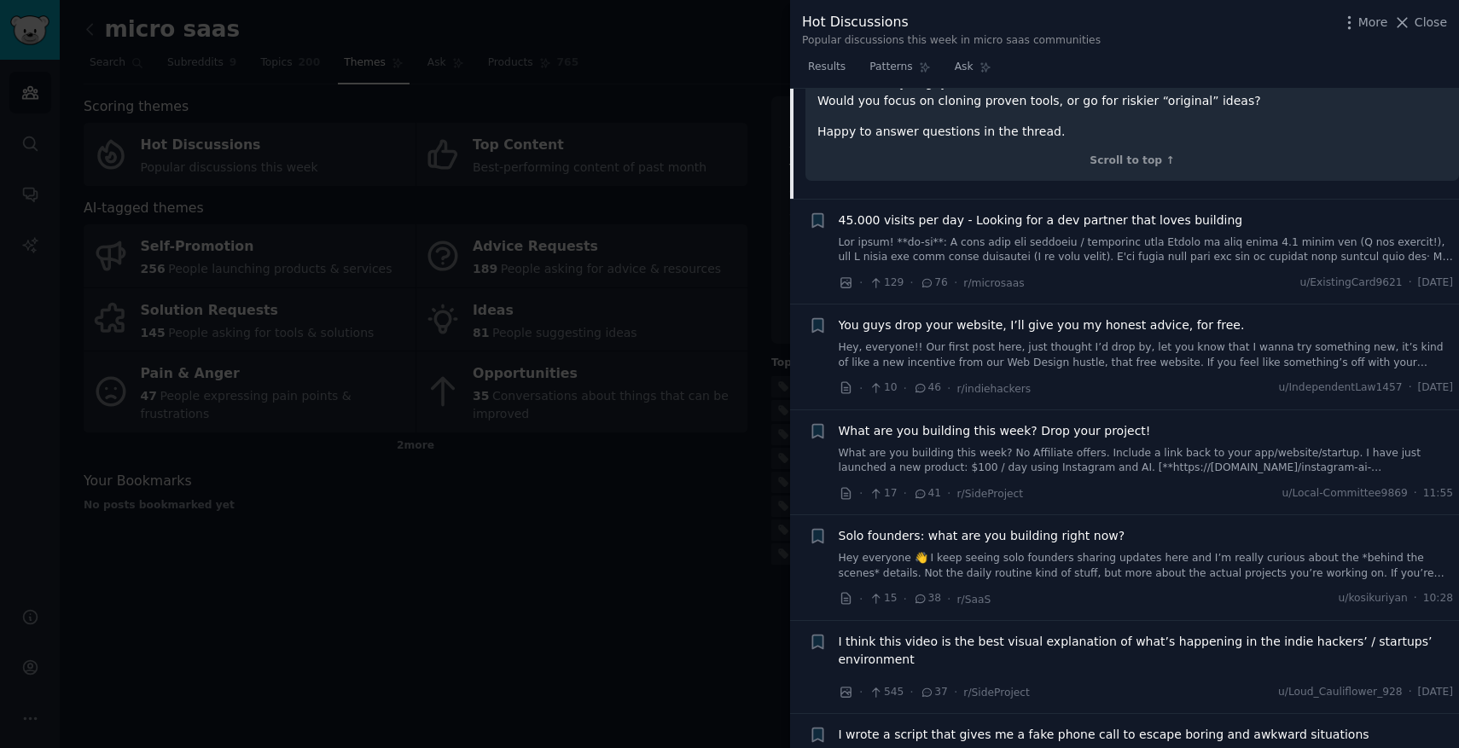
click at [1086, 454] on link "What are you building this week? No Affiliate offers. Include a link back to yo…" at bounding box center [1146, 461] width 615 height 30
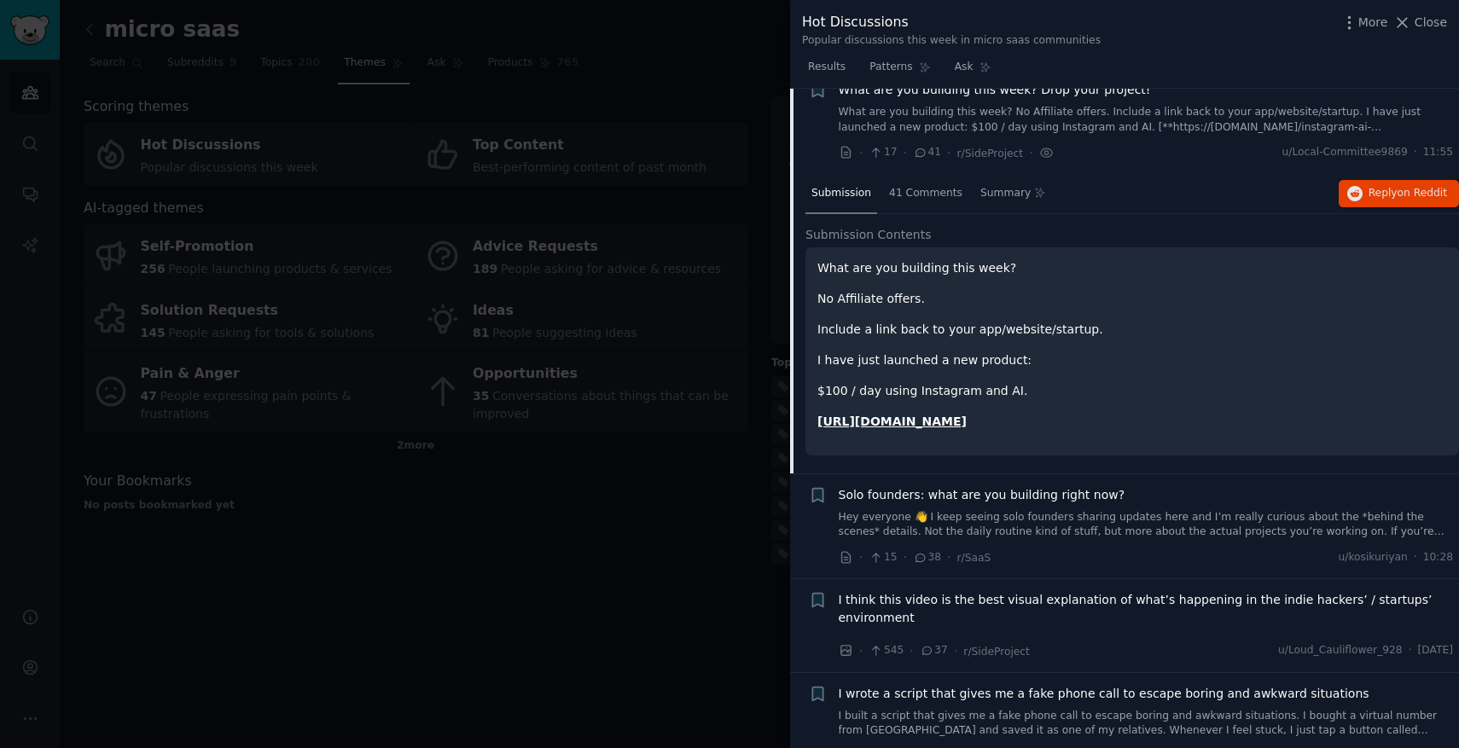
scroll to position [448, 0]
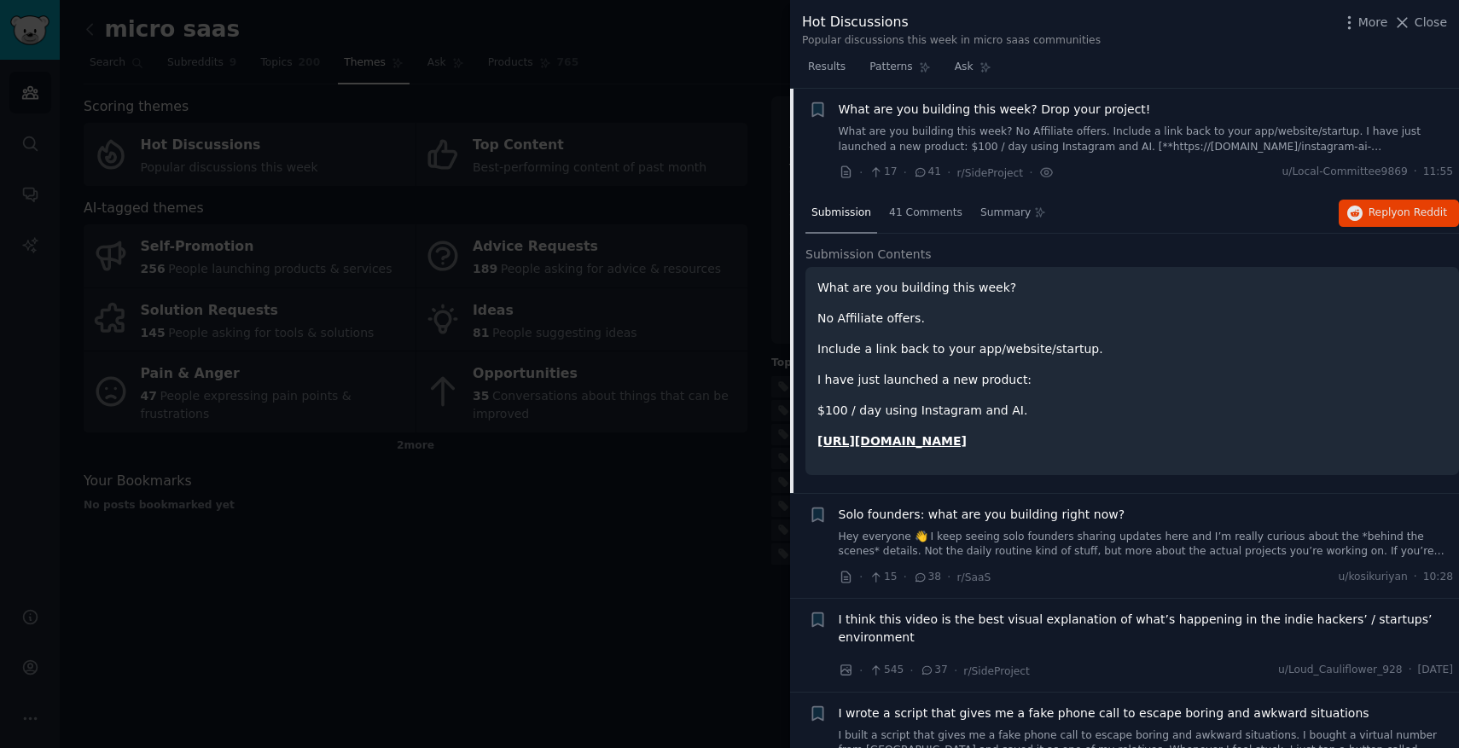
click at [967, 442] on strong "https://bigprofitsacademy.com/instagram-ai-machine/jvzoo/" at bounding box center [891, 441] width 149 height 14
click at [933, 227] on div "41 Comments" at bounding box center [925, 214] width 85 height 41
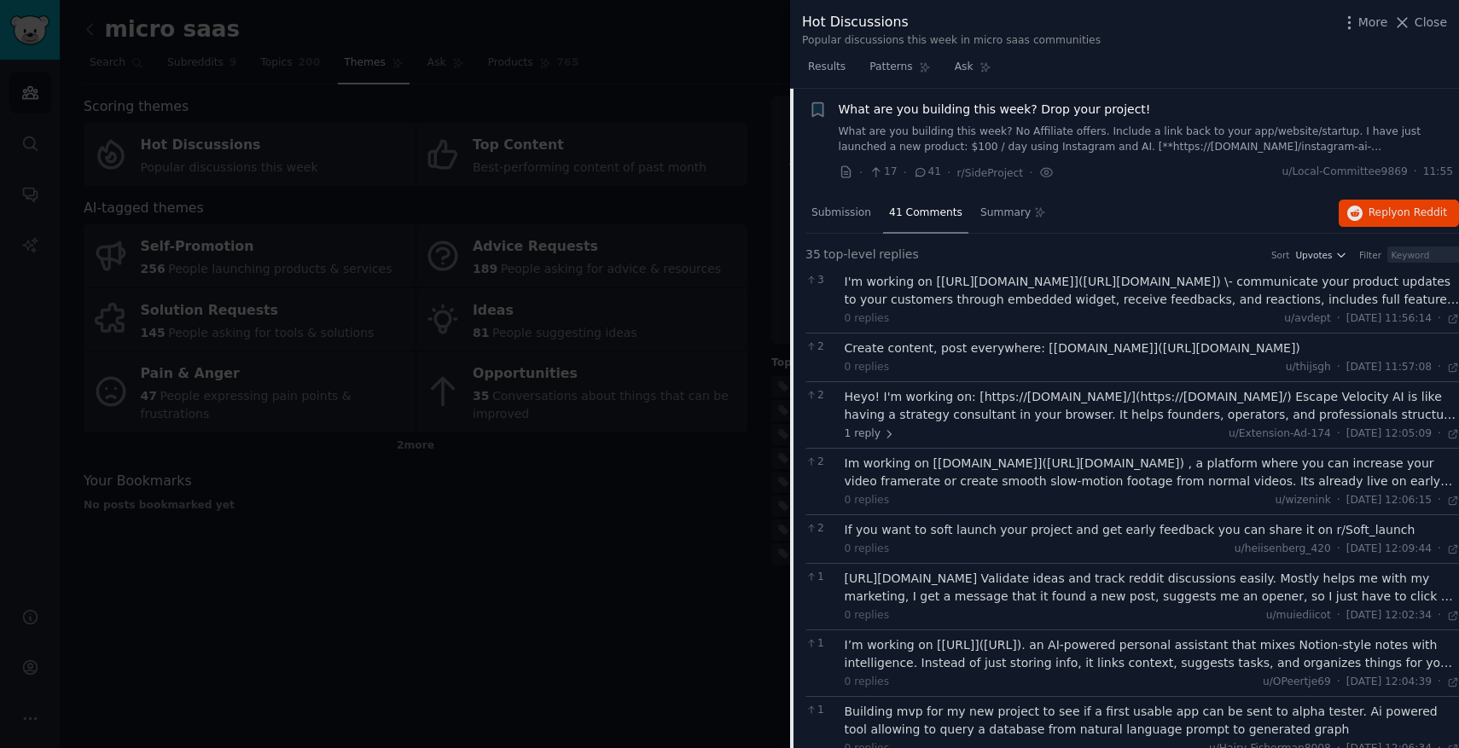
scroll to position [460, 0]
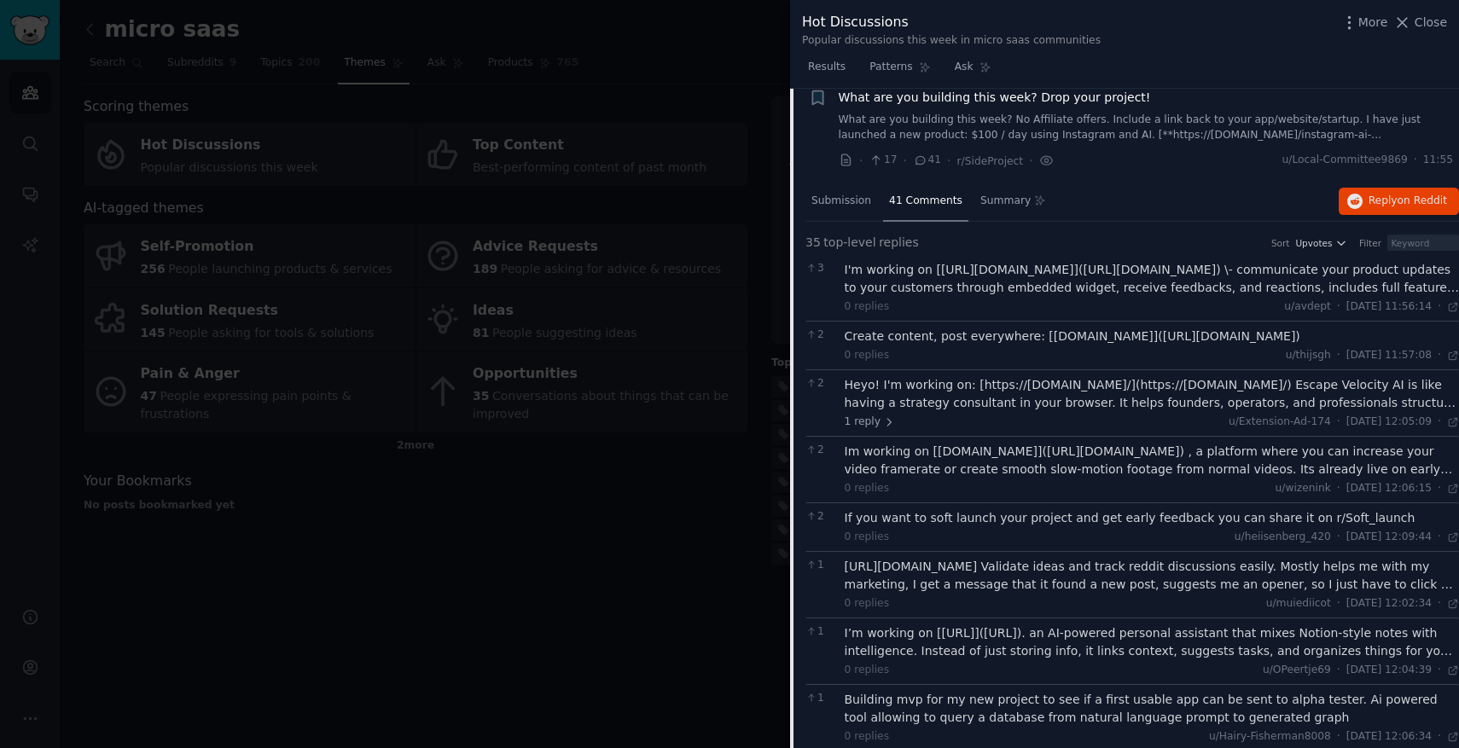
click at [960, 346] on div "Create content, post everywhere: [socialrails.com](https://socialrails.com) 0 r…" at bounding box center [1152, 346] width 615 height 36
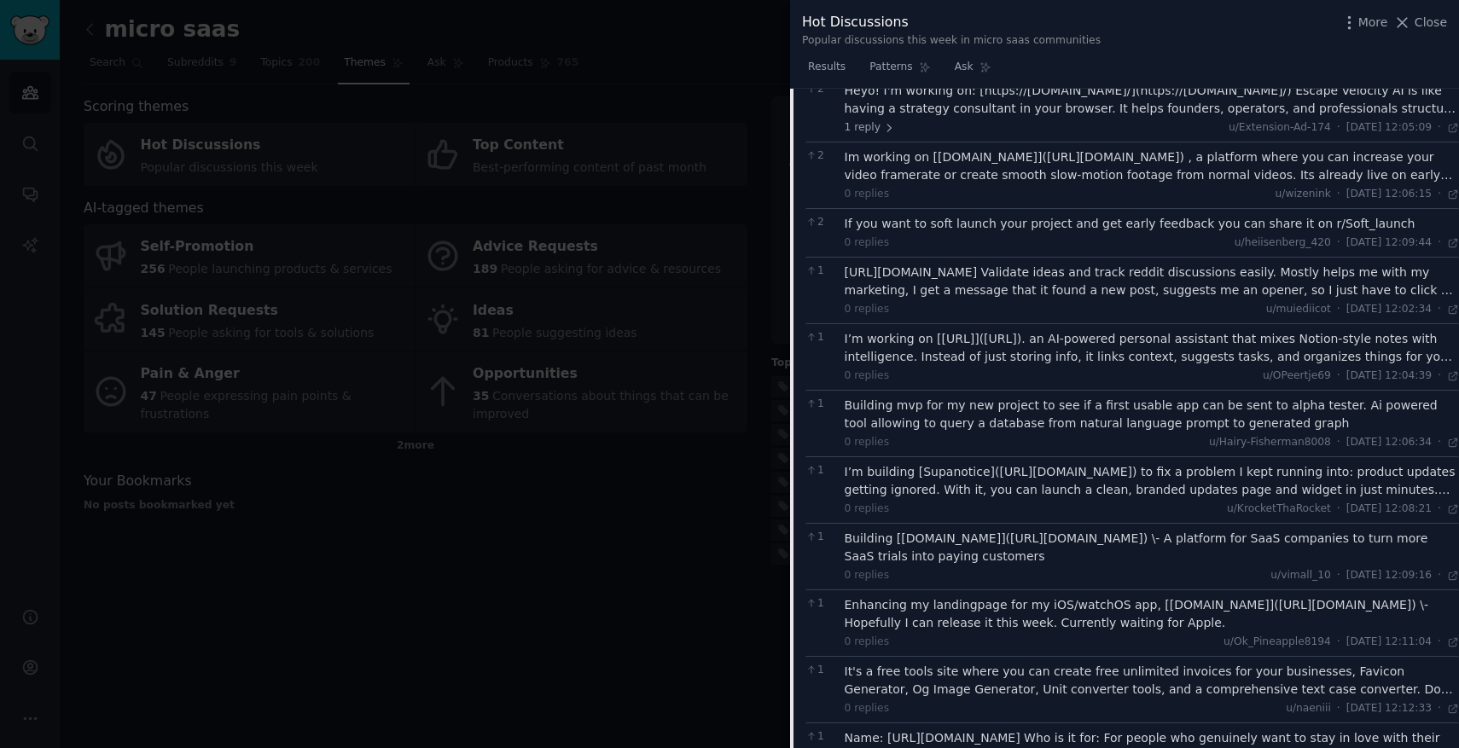
scroll to position [758, 0]
click at [1119, 281] on div "https://zorainsights.com Validate ideas and track reddit discussions easily. Mo…" at bounding box center [1152, 278] width 615 height 36
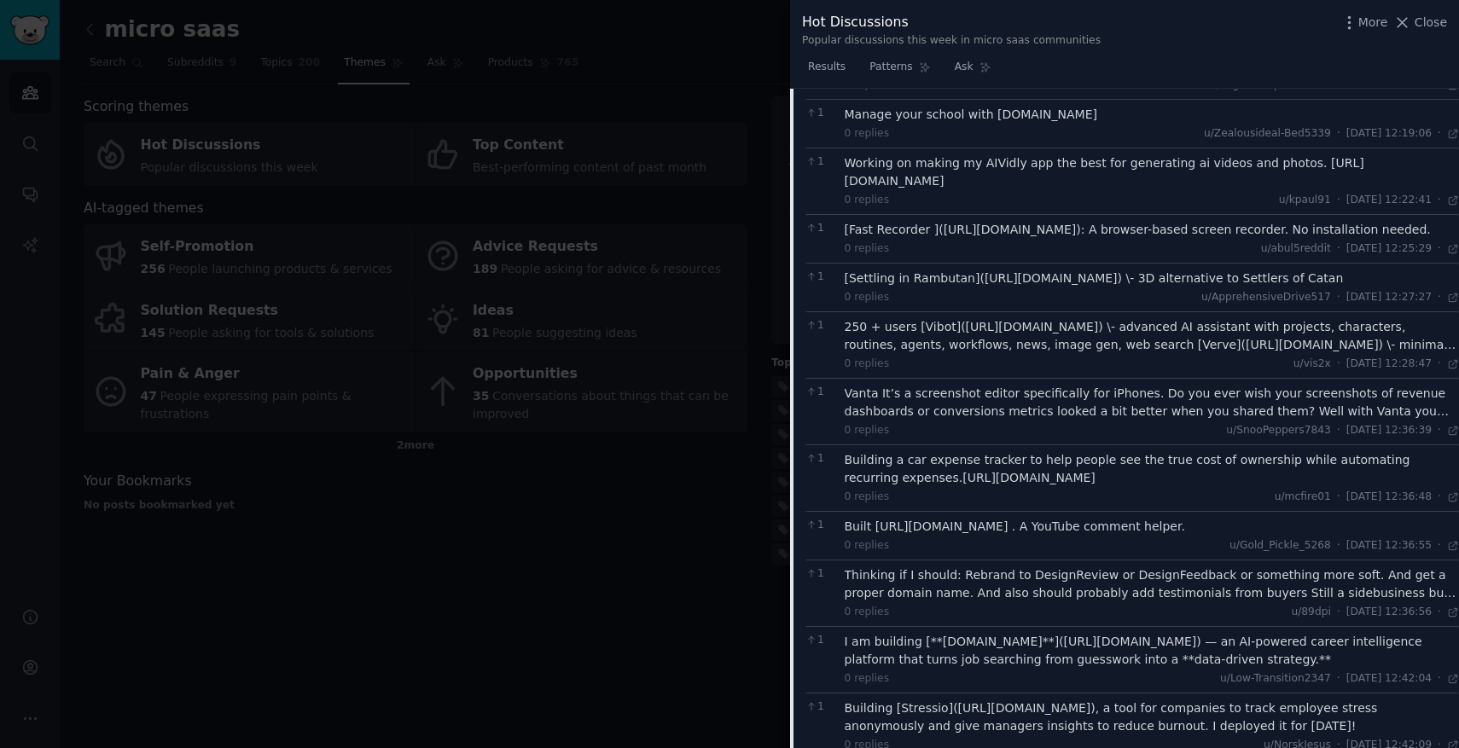
scroll to position [1575, 0]
